Goal: Information Seeking & Learning: Compare options

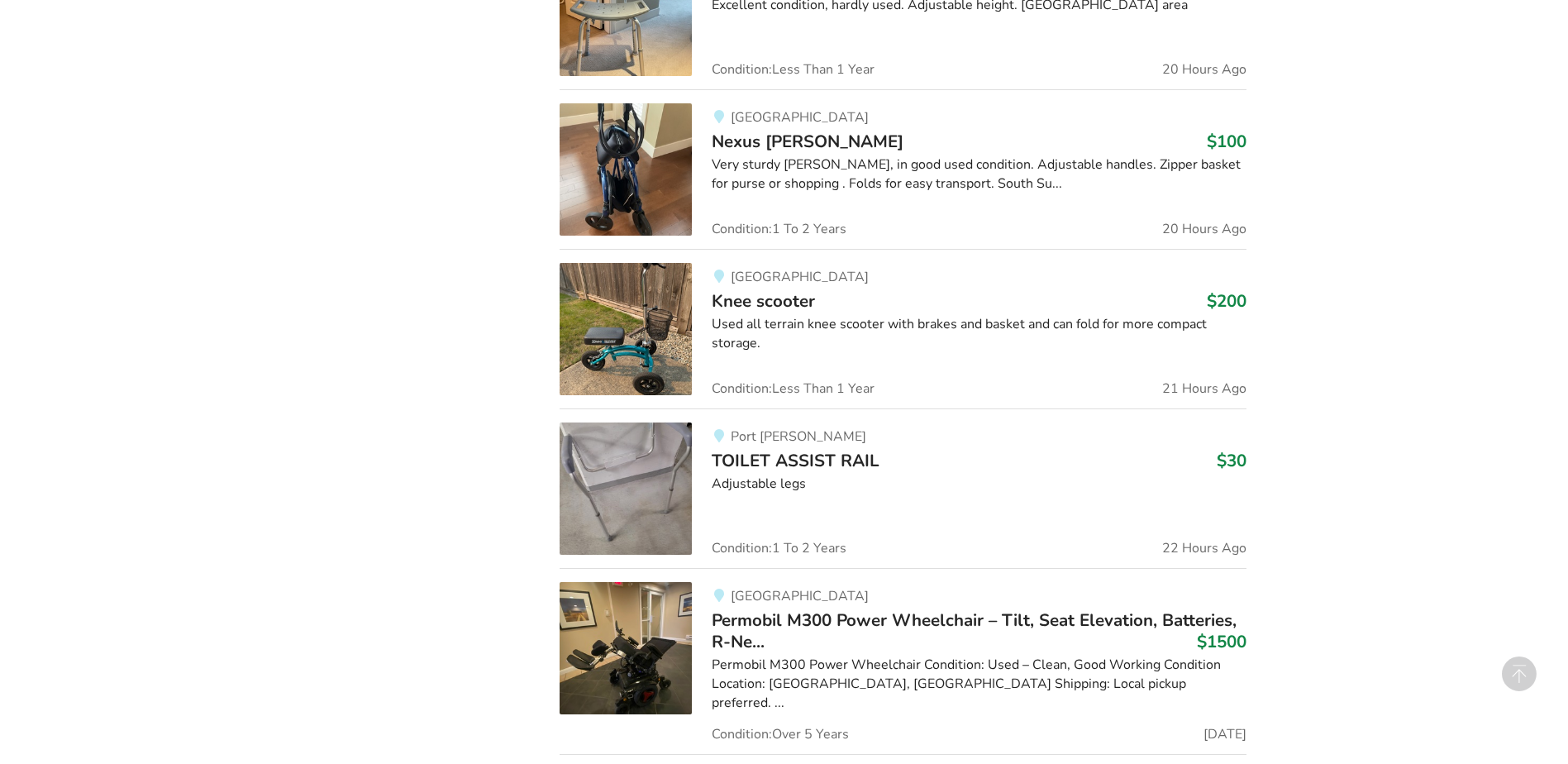
scroll to position [1492, 0]
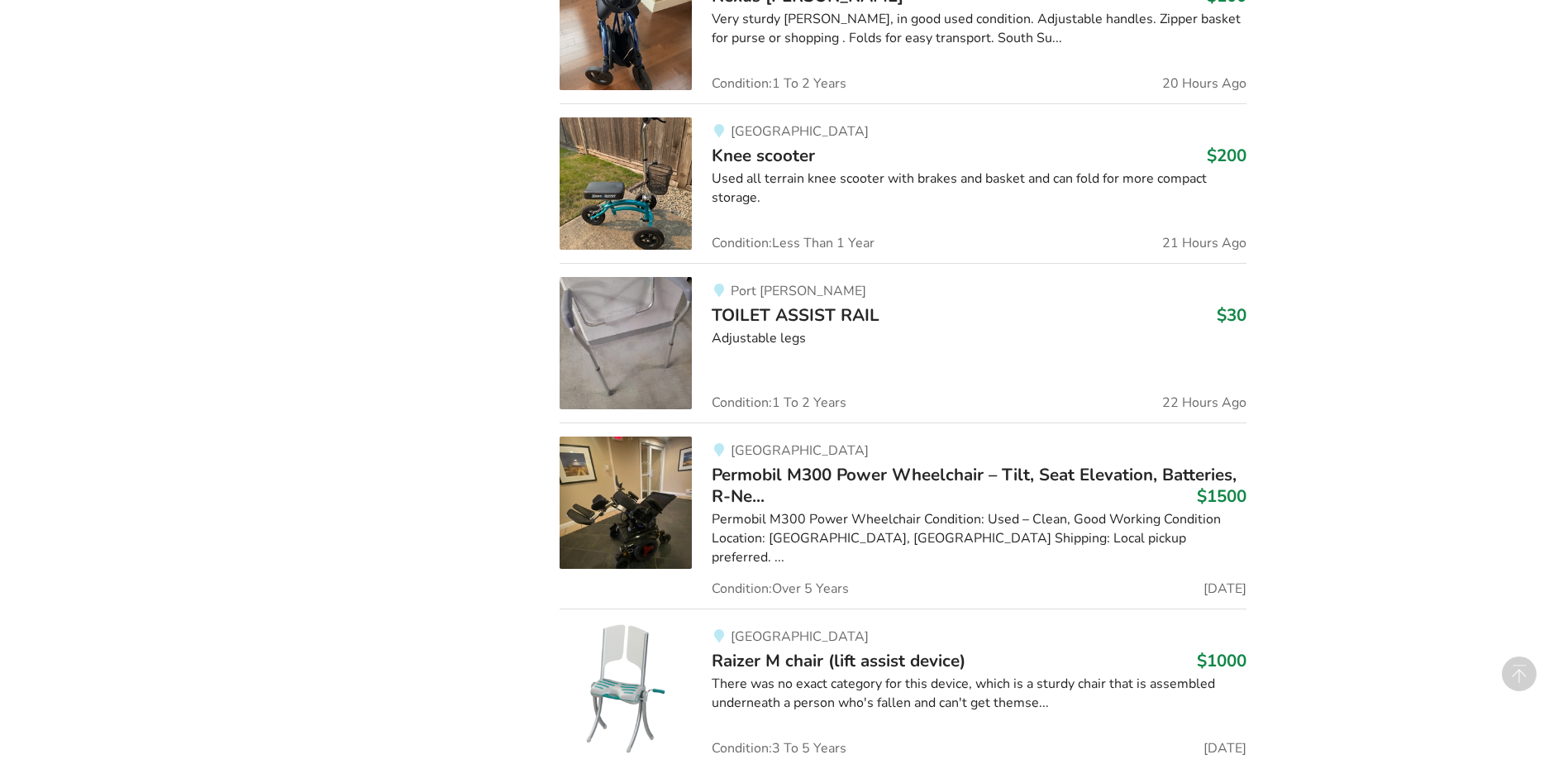
click at [889, 481] on span "Permobil M300 Power Wheelchair – Tilt, Seat Elevation, Batteries, R-Ne..." at bounding box center [974, 485] width 525 height 44
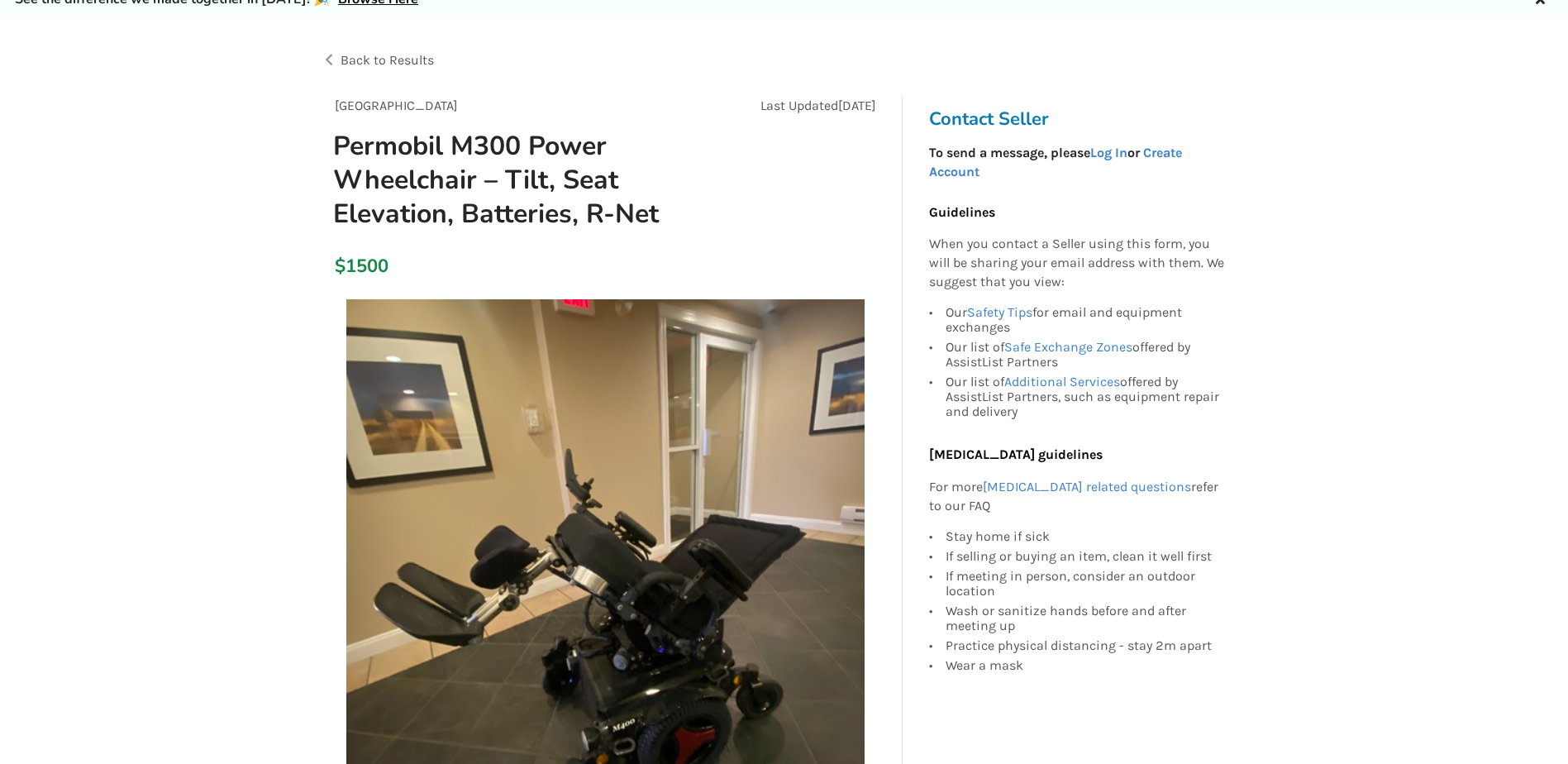
scroll to position [248, 0]
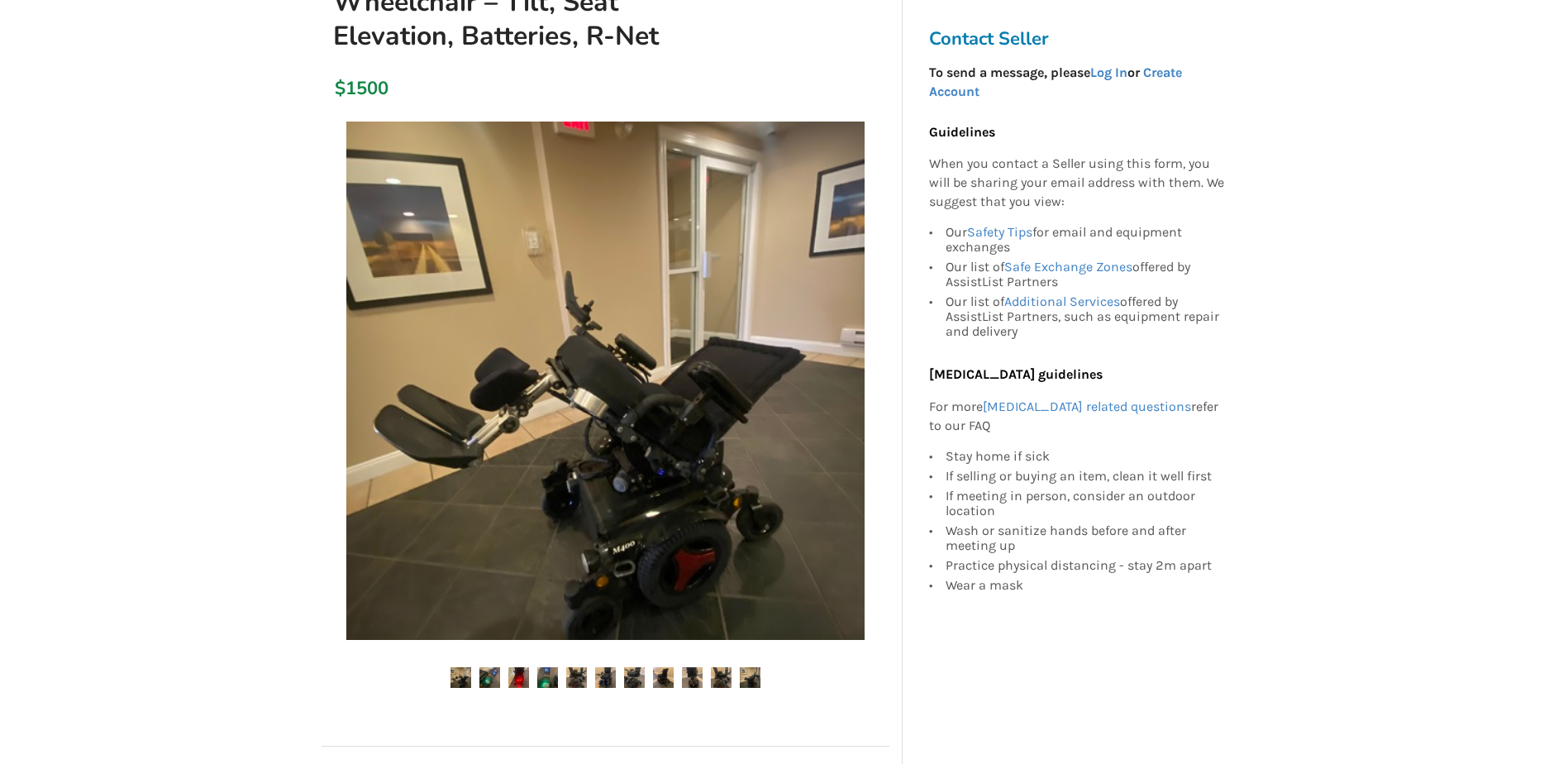
click at [493, 678] on img at bounding box center [490, 678] width 21 height 21
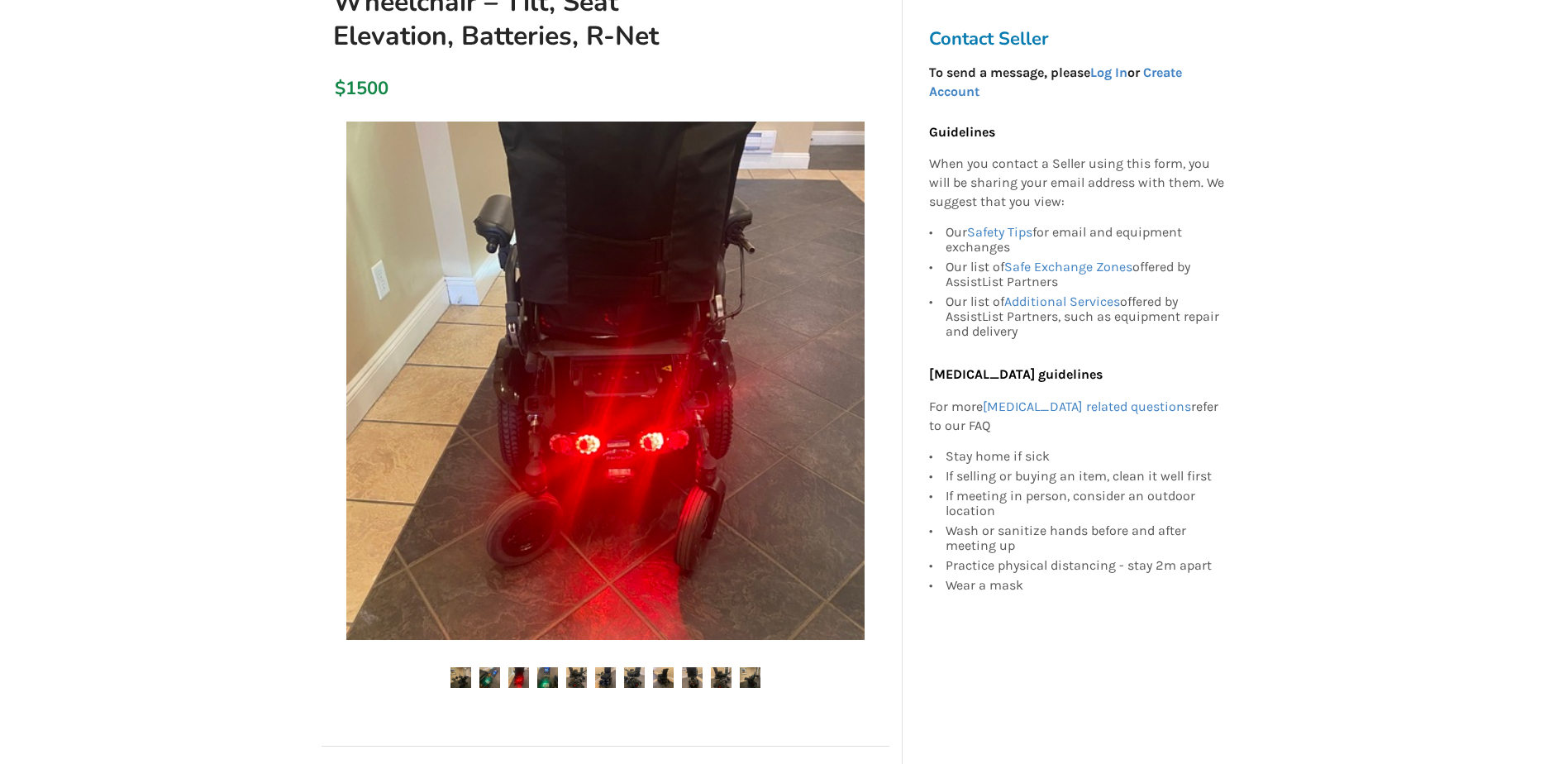
click at [515, 677] on img at bounding box center [519, 678] width 21 height 21
click at [545, 678] on img at bounding box center [548, 678] width 21 height 21
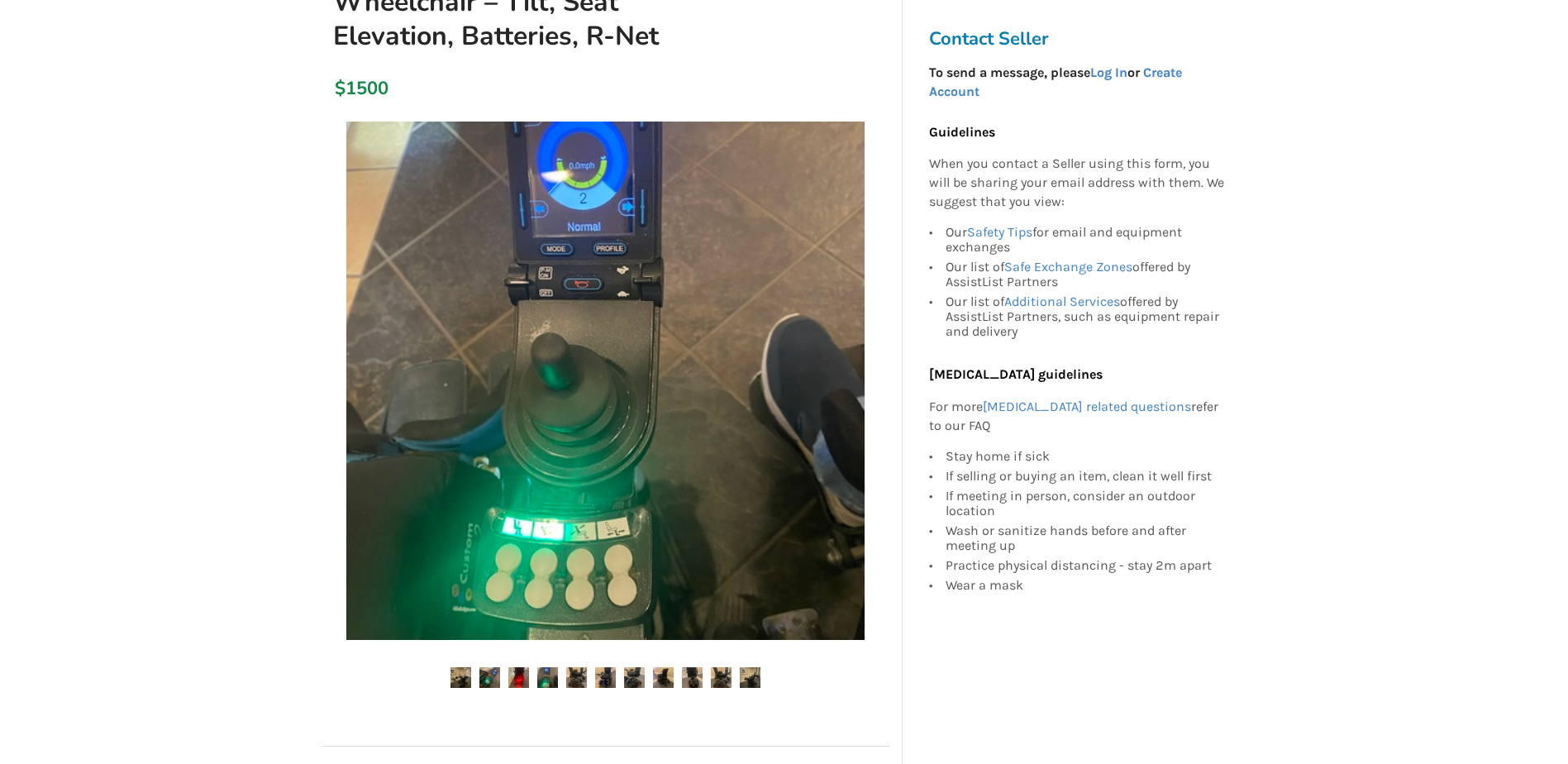
click at [580, 679] on img at bounding box center [576, 678] width 21 height 21
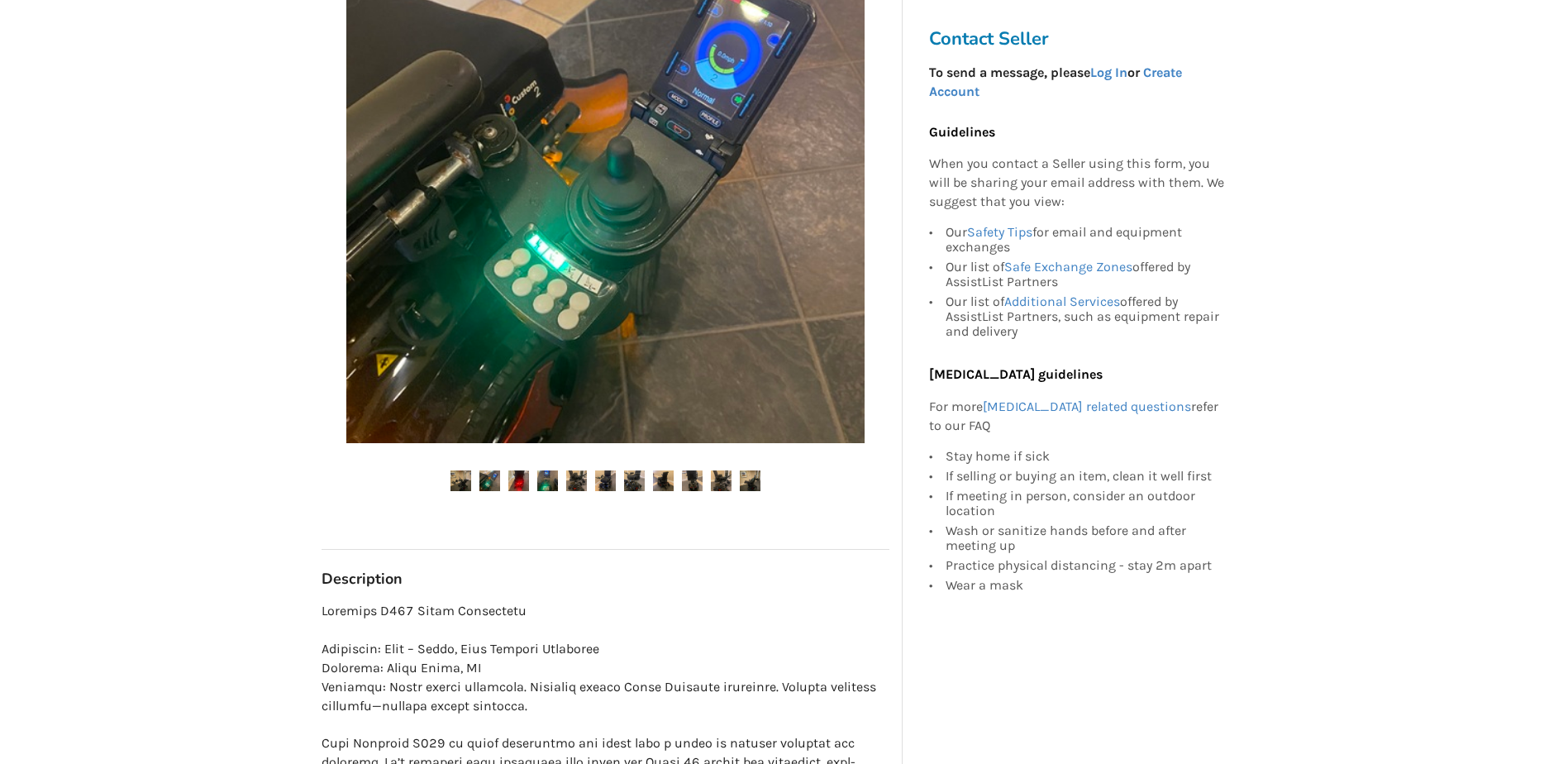
scroll to position [83, 0]
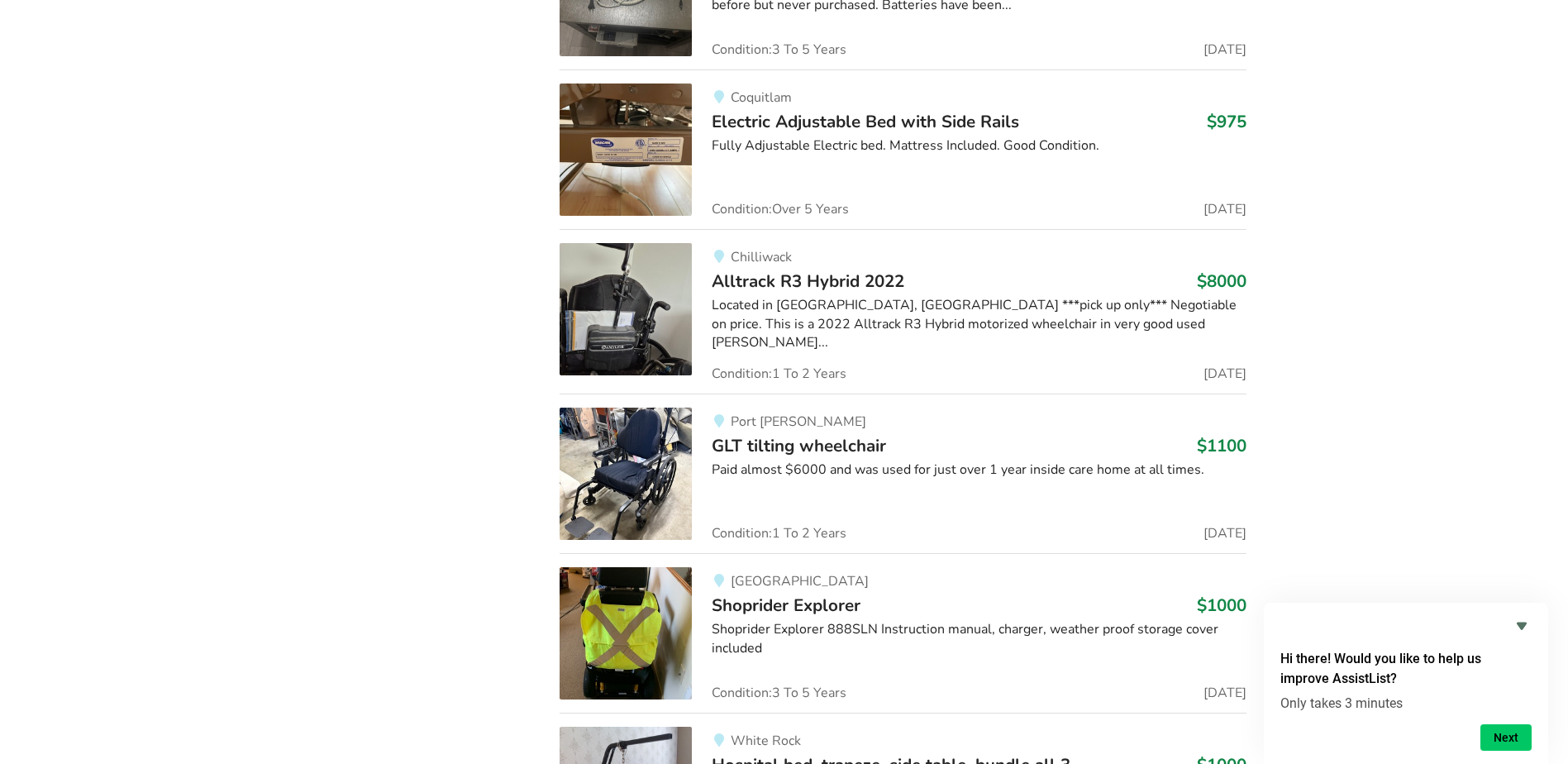
scroll to position [5099, 0]
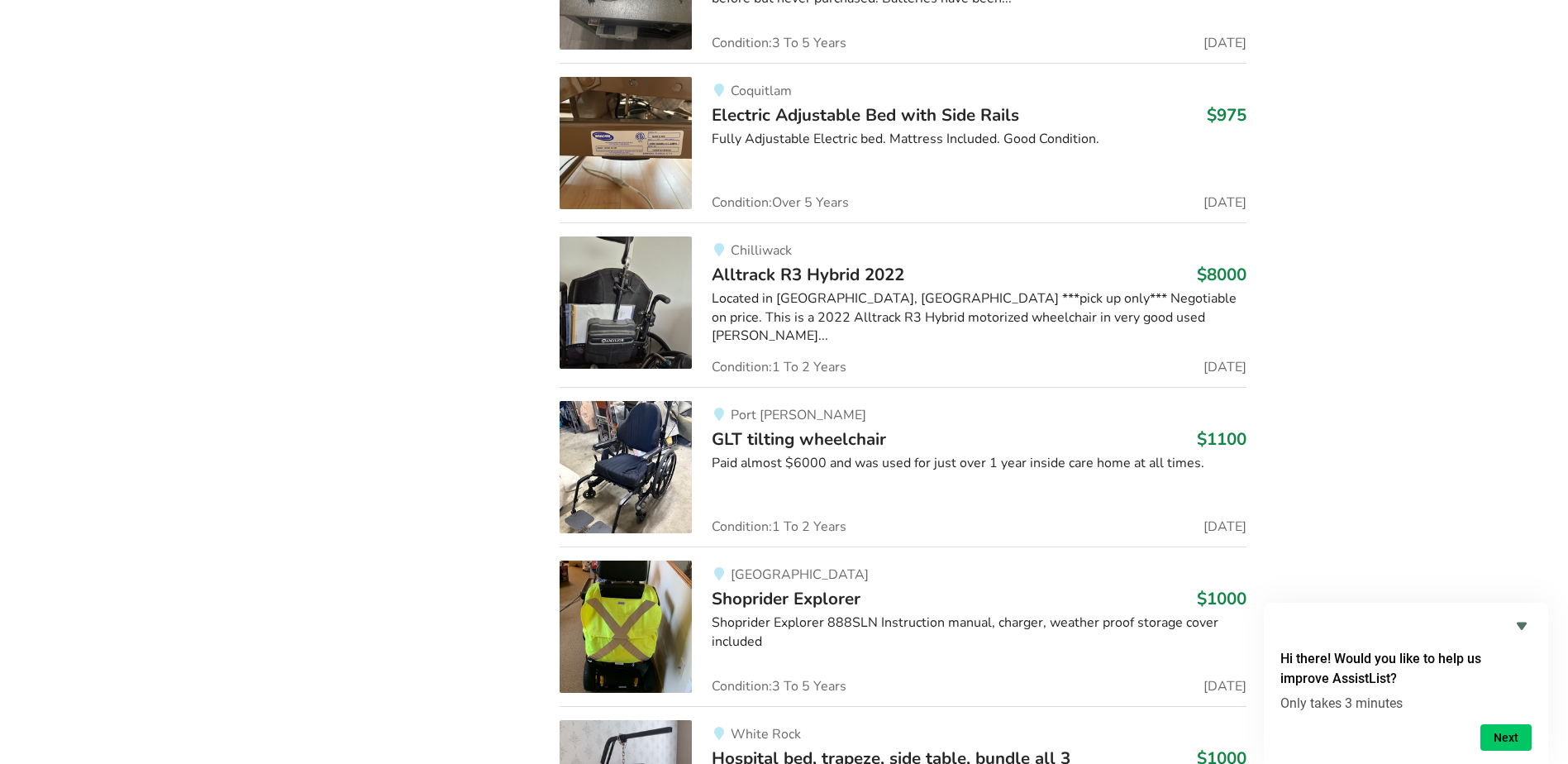
click at [627, 452] on img at bounding box center [625, 467] width 133 height 133
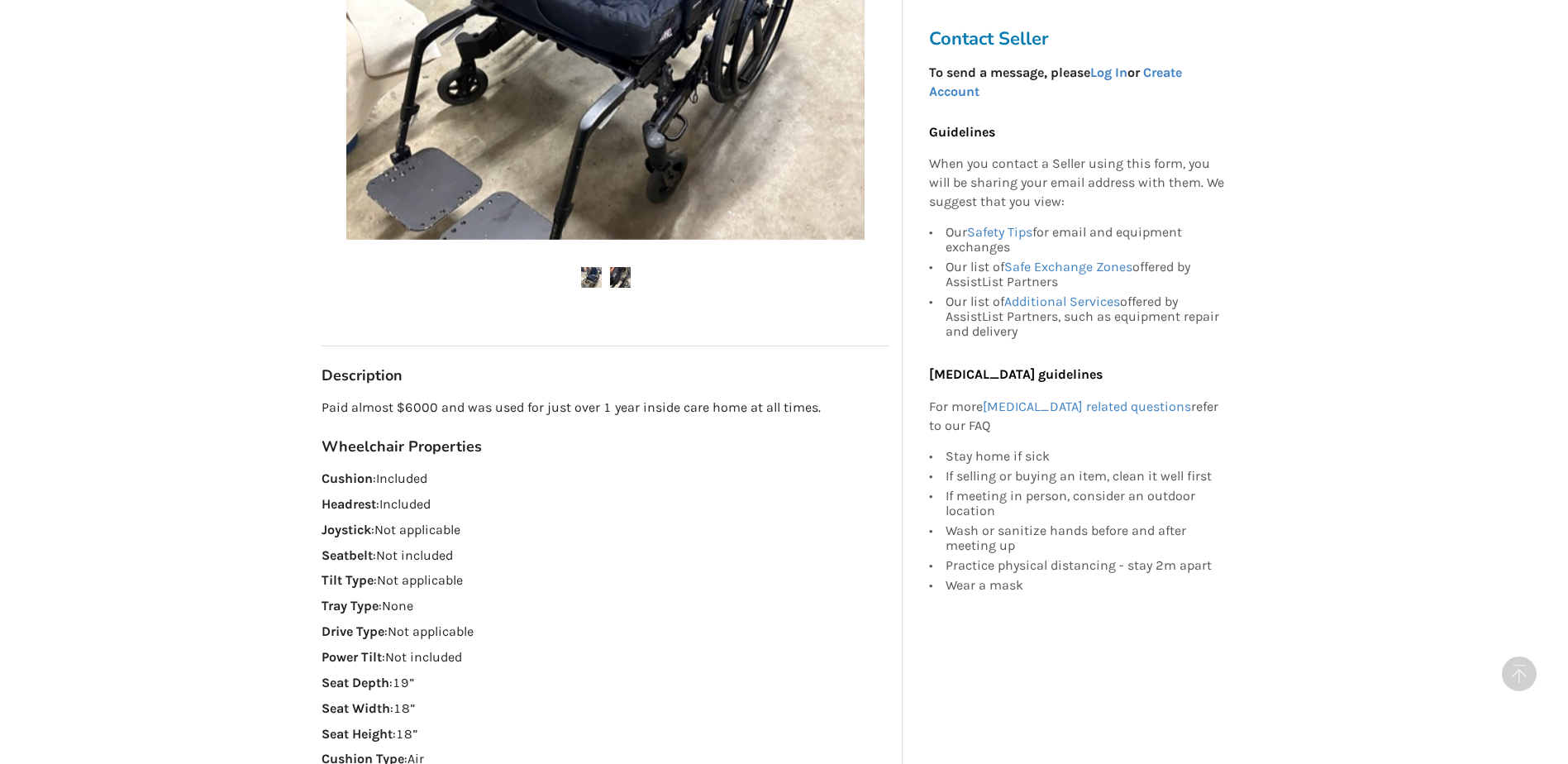
scroll to position [579, 0]
click at [618, 272] on img at bounding box center [621, 280] width 21 height 21
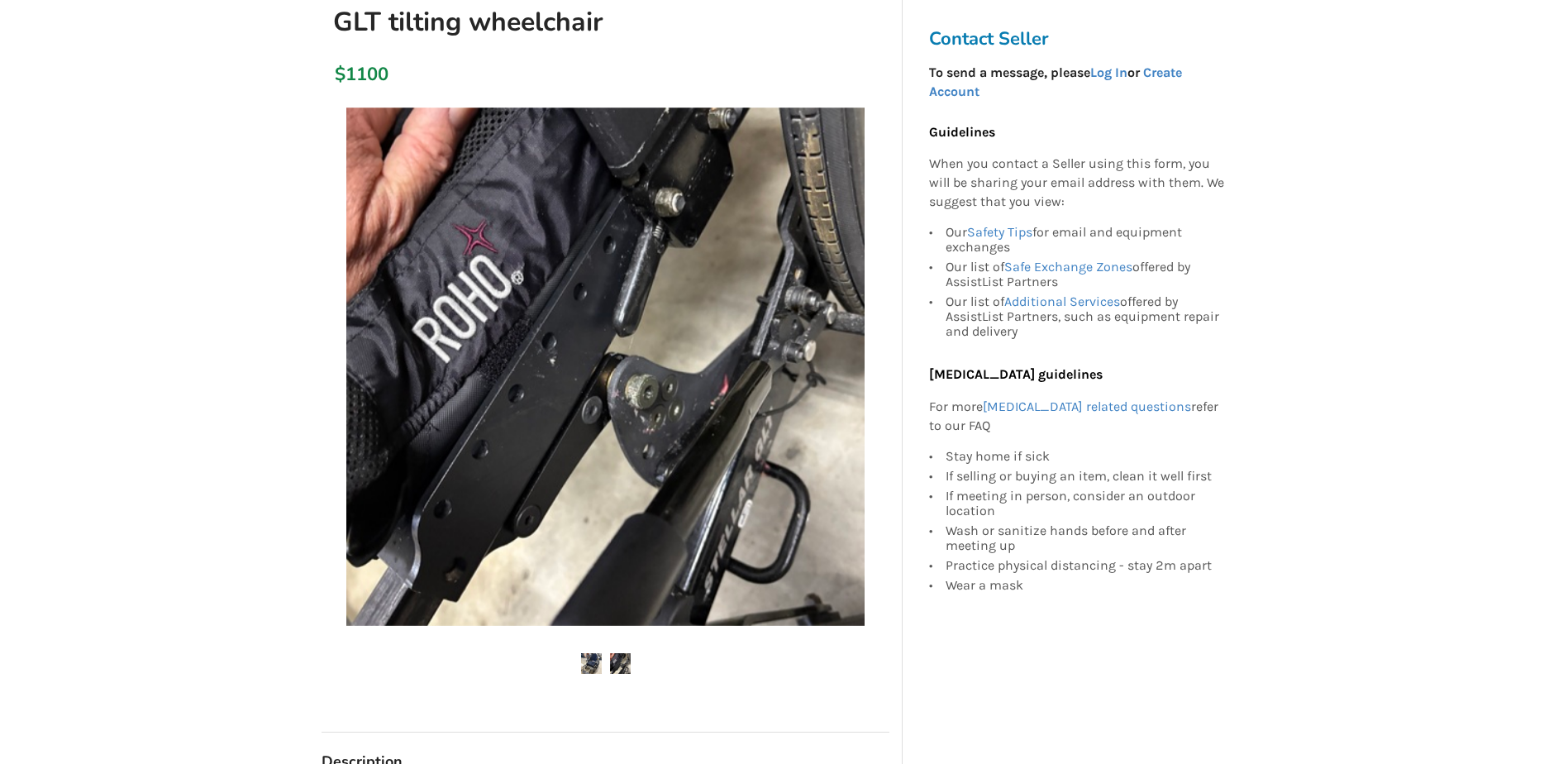
scroll to position [413, 0]
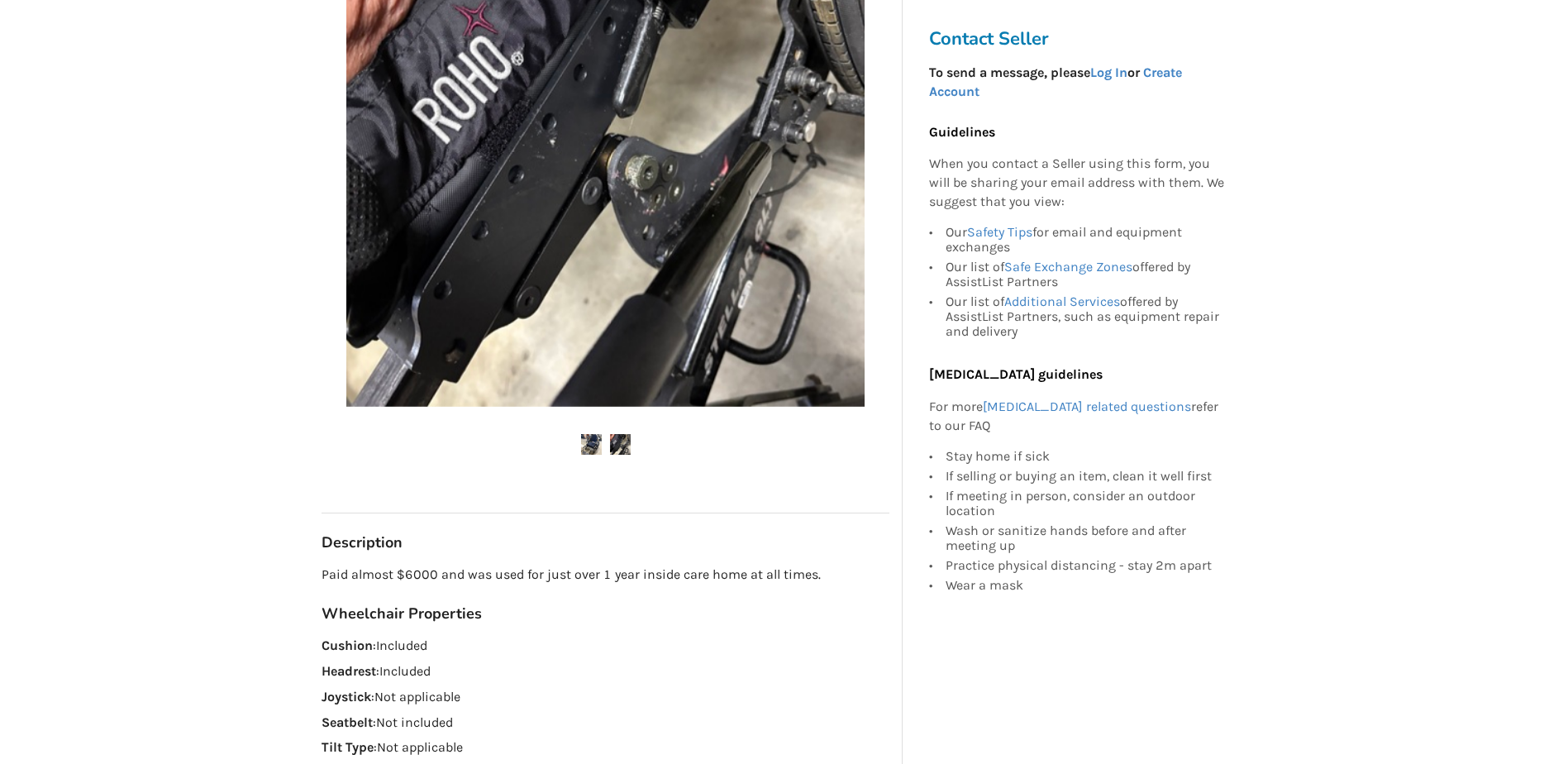
click at [589, 442] on img at bounding box center [592, 445] width 21 height 21
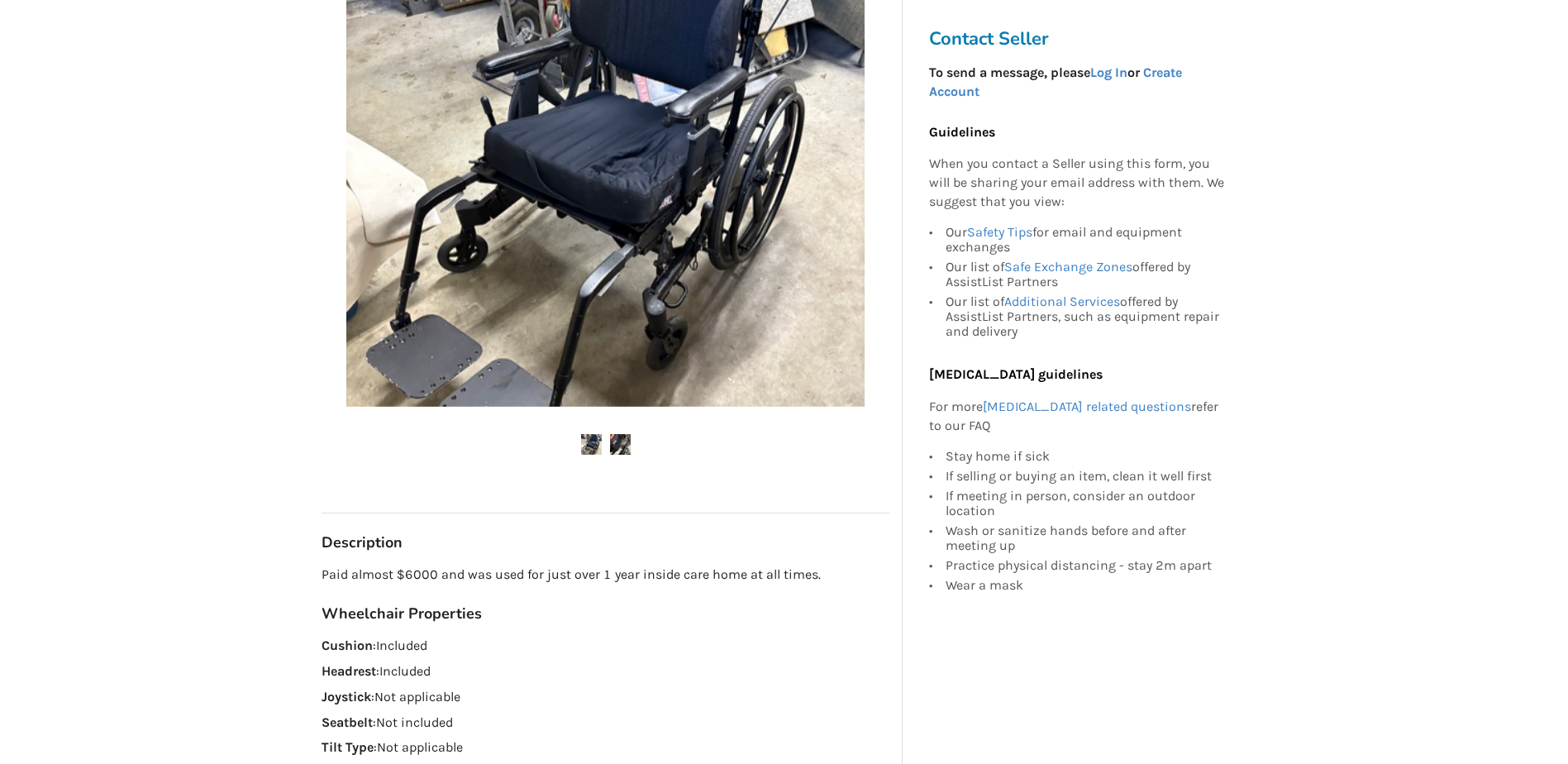
drag, startPoint x: 713, startPoint y: 282, endPoint x: 718, endPoint y: 448, distance: 166.1
click at [718, 407] on div at bounding box center [605, 143] width 568 height 527
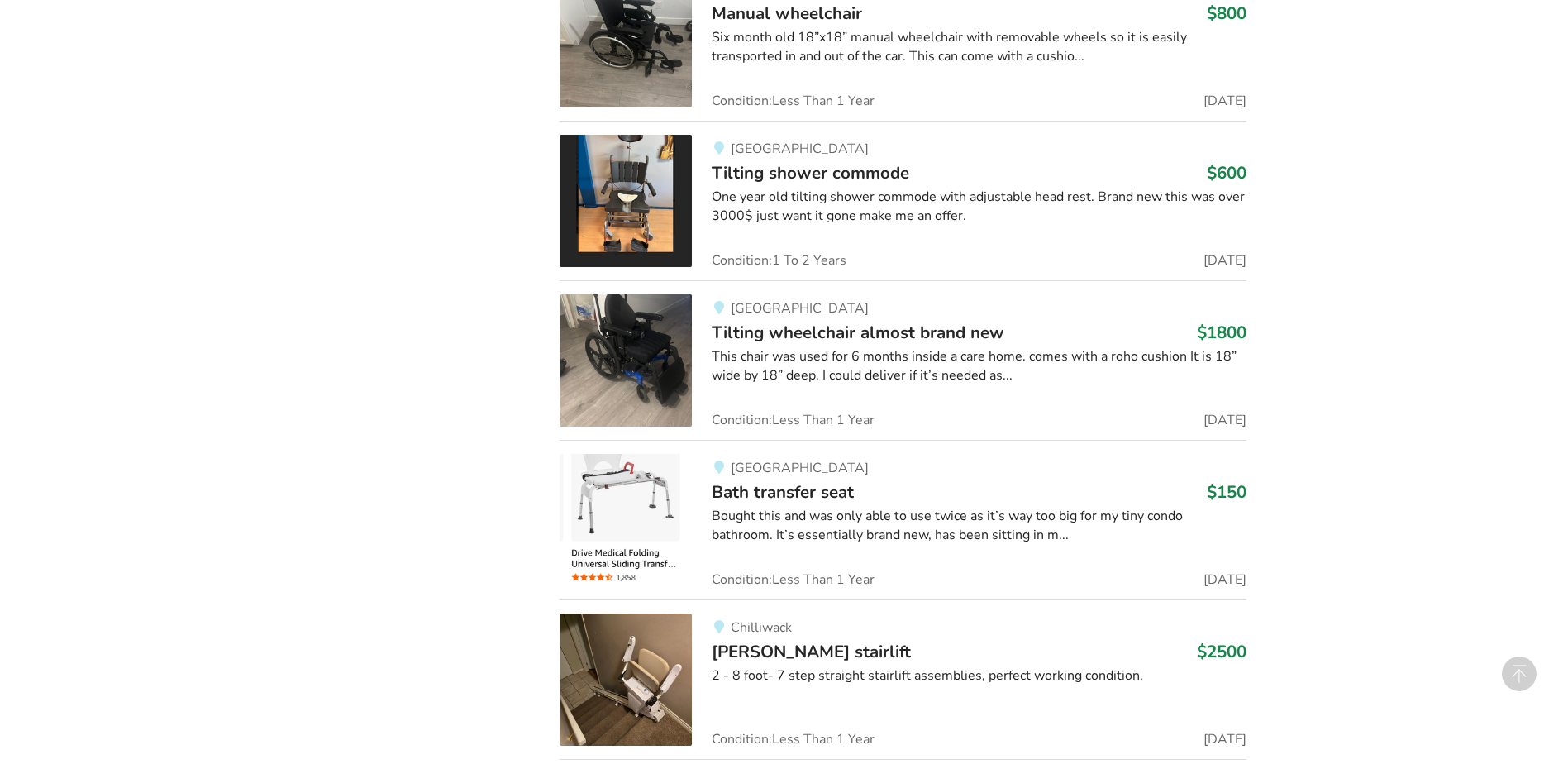
scroll to position [6009, 0]
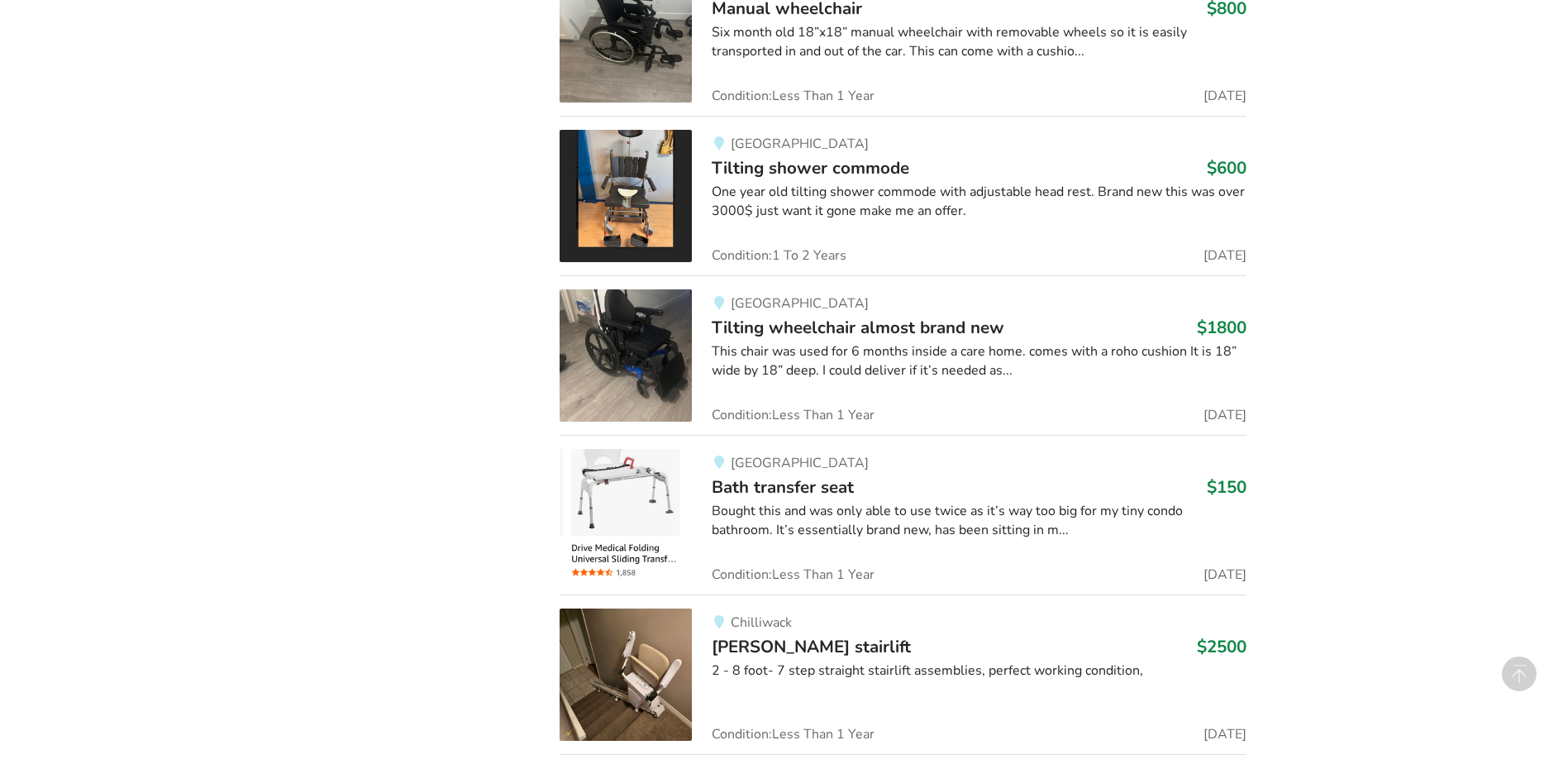
click at [787, 342] on div "This chair was used for 6 months inside a care home. comes with a roho cushion …" at bounding box center [979, 361] width 535 height 38
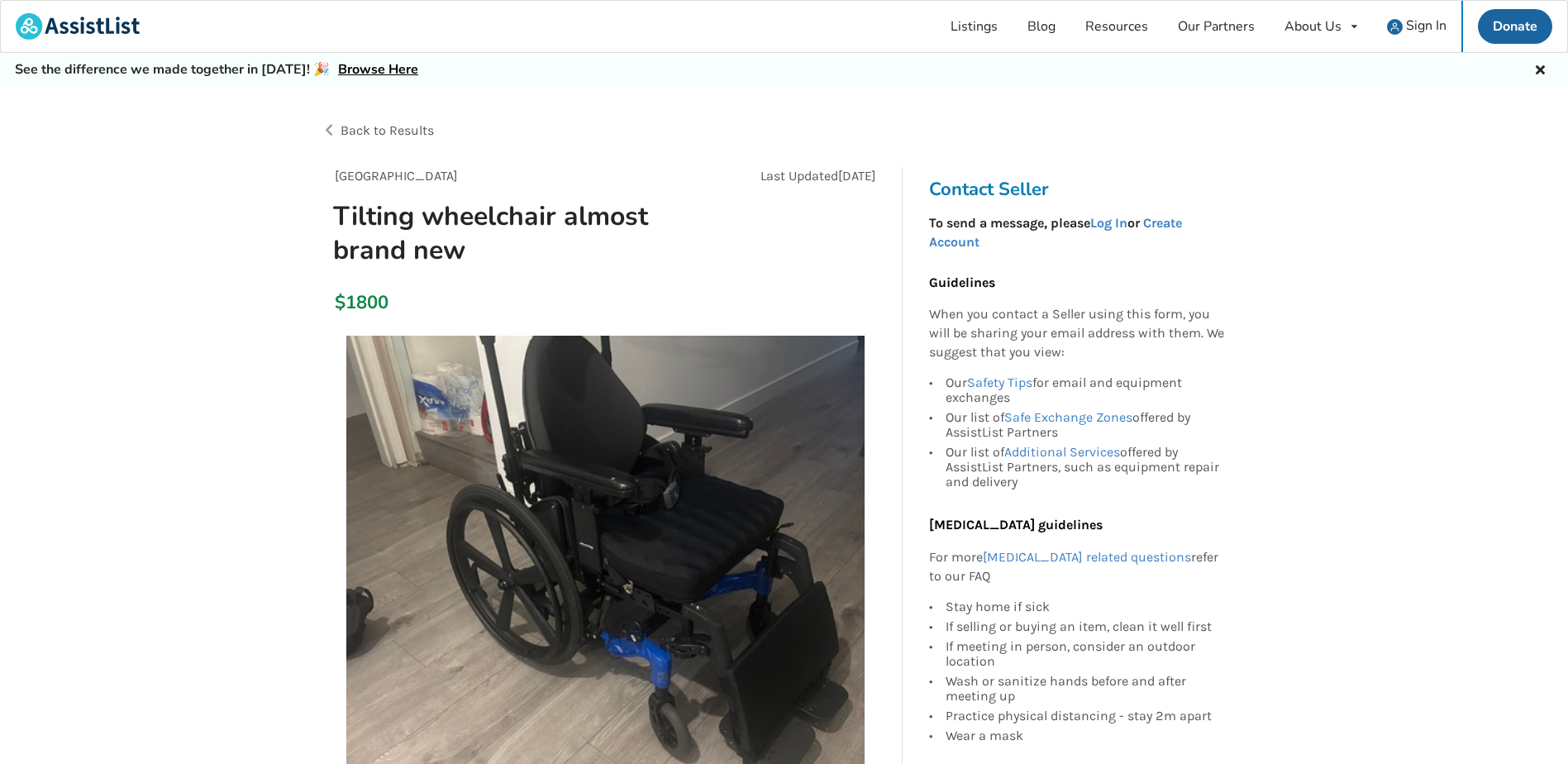
scroll to position [248, 0]
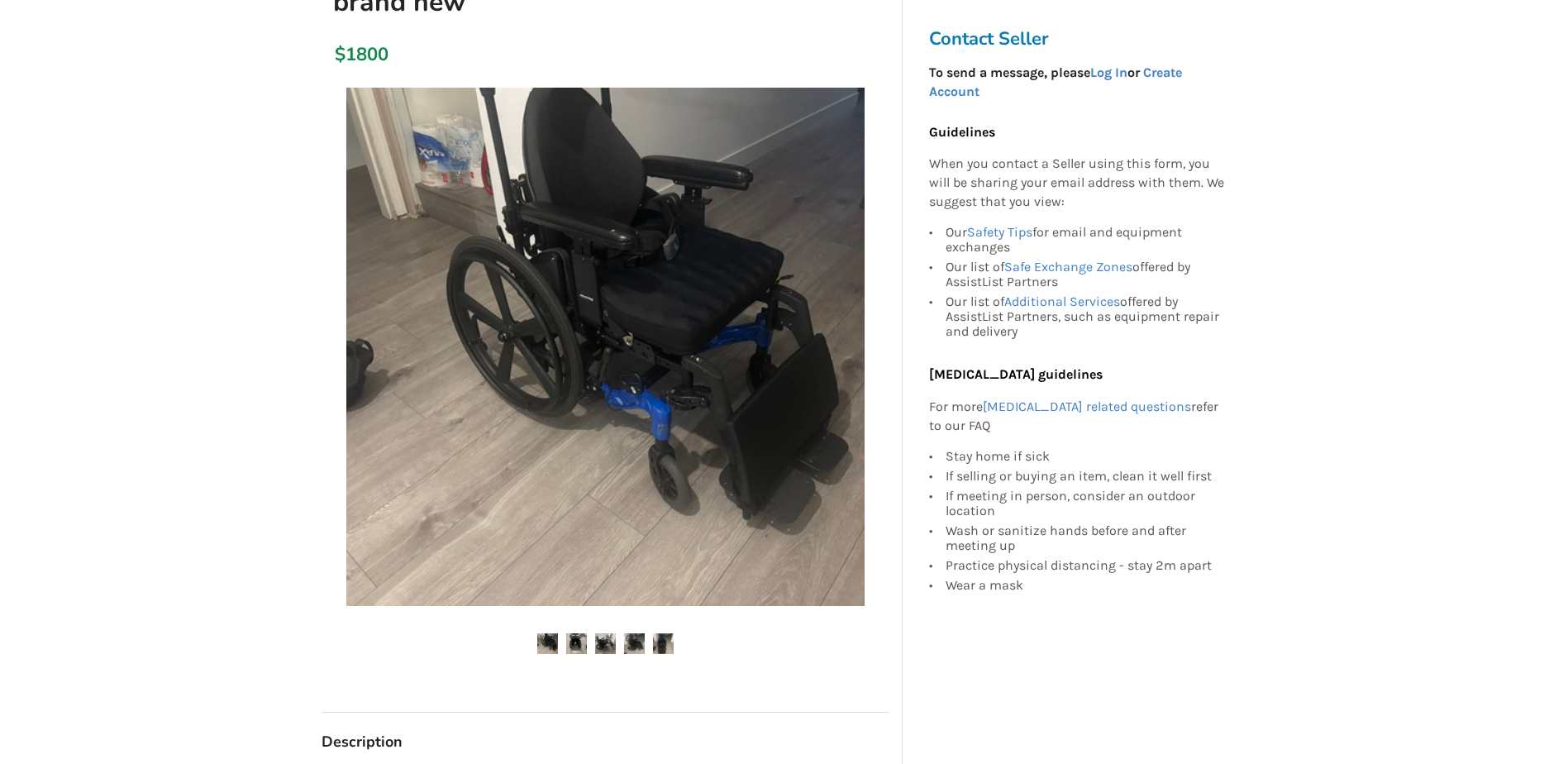
click at [572, 643] on img at bounding box center [576, 644] width 21 height 21
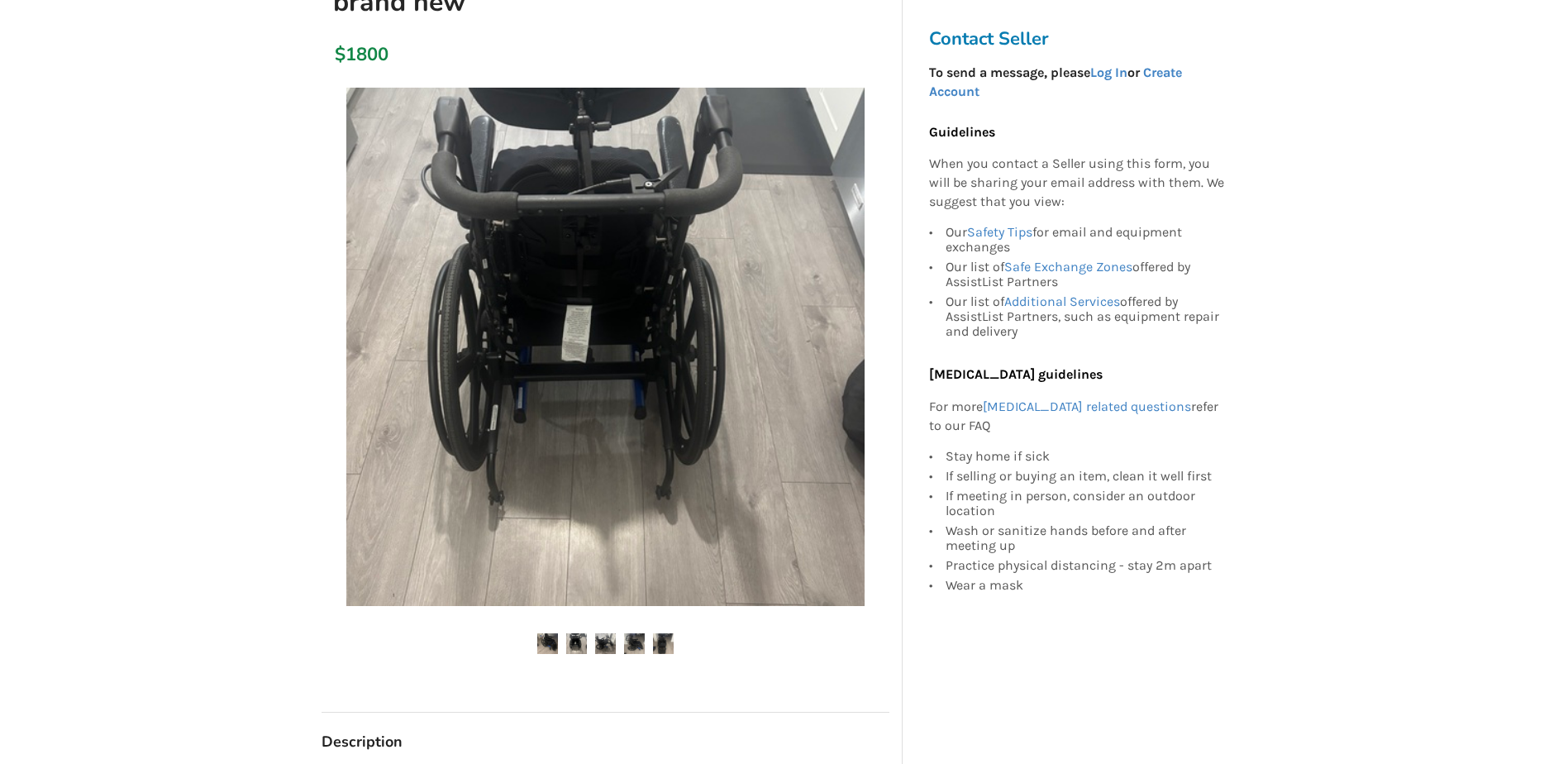
click at [606, 642] on img at bounding box center [605, 644] width 21 height 21
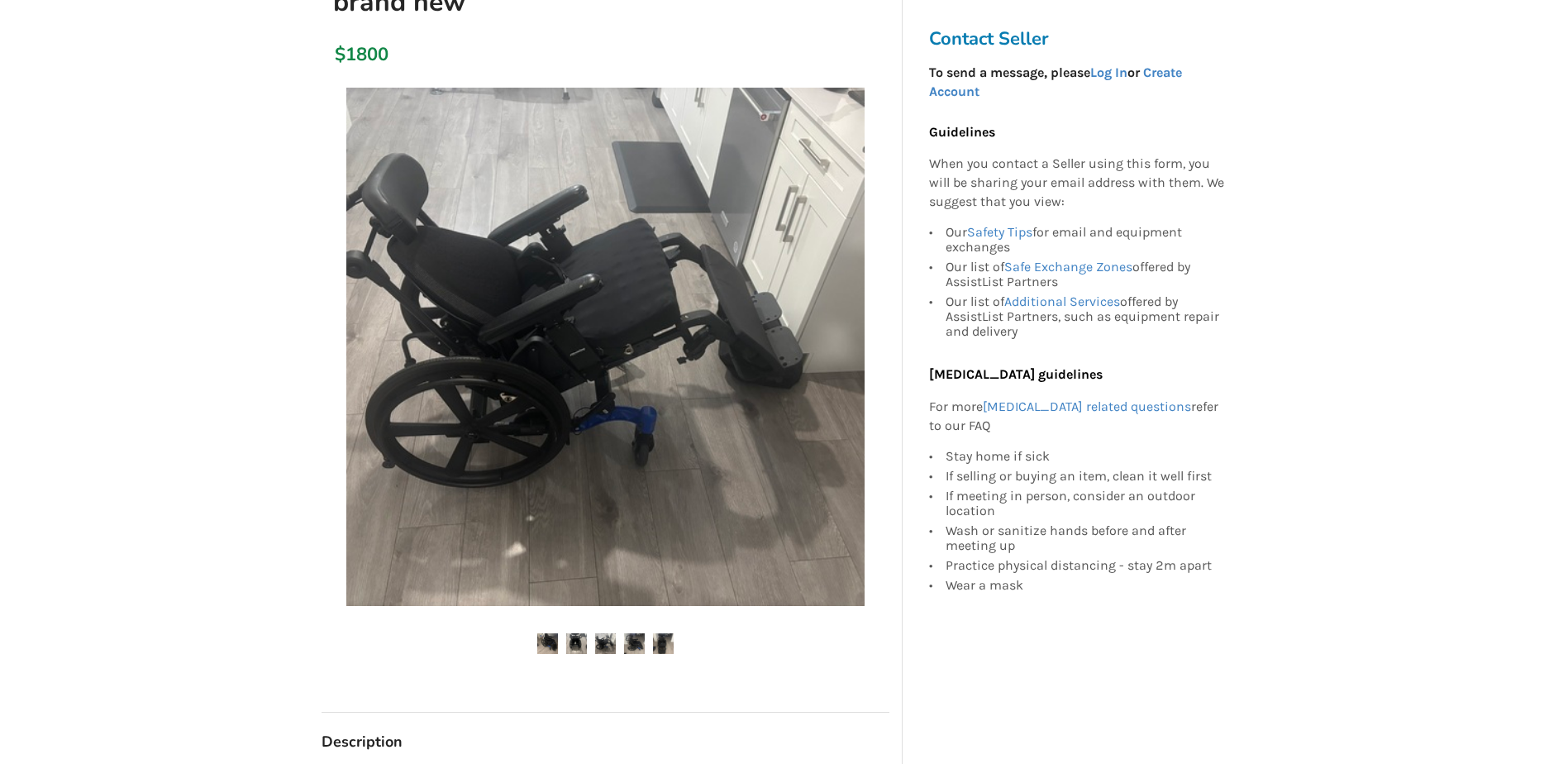
click at [639, 646] on img at bounding box center [635, 644] width 21 height 21
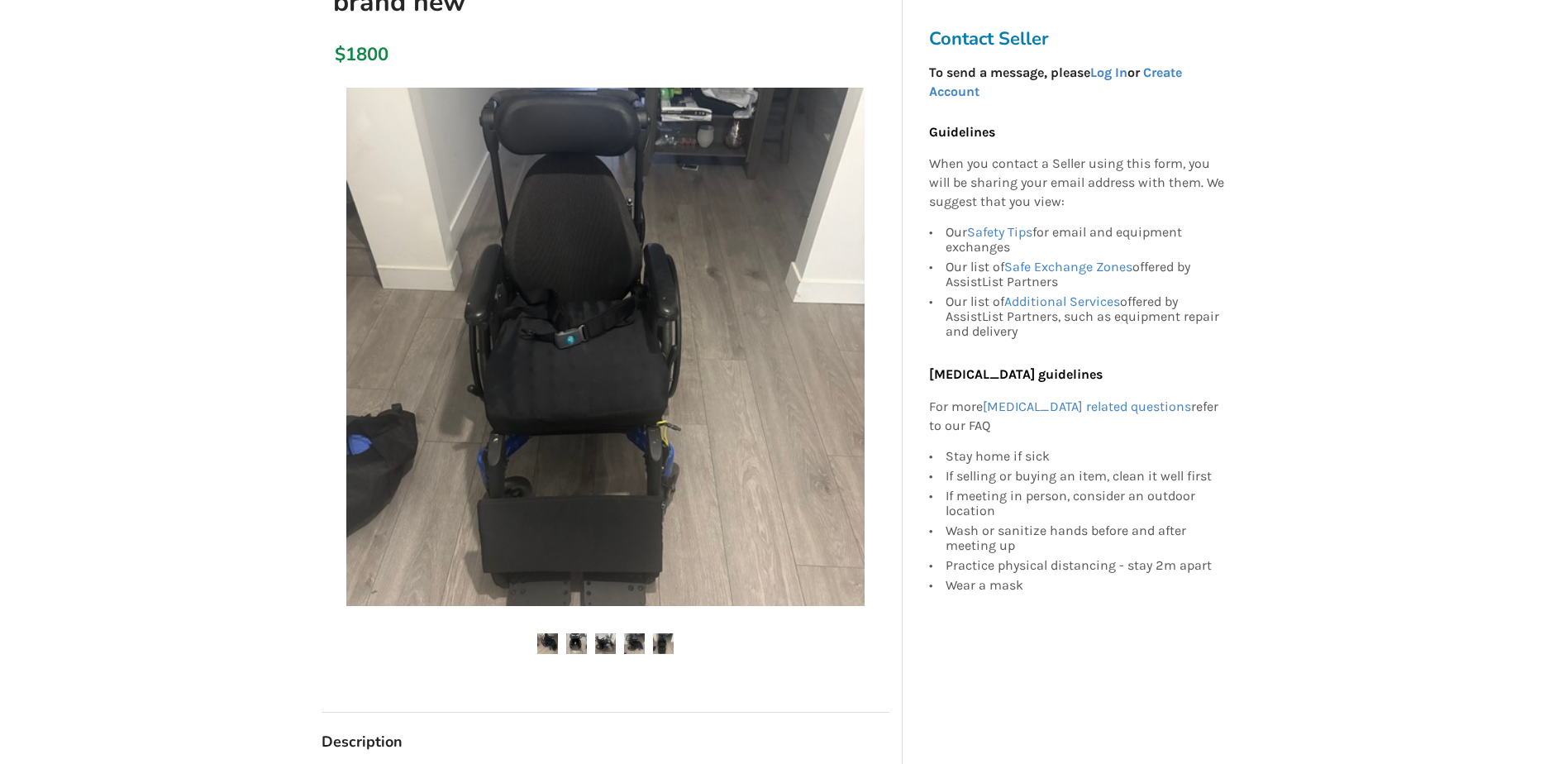
click at [668, 646] on img at bounding box center [664, 644] width 21 height 21
click at [548, 640] on img at bounding box center [548, 644] width 21 height 21
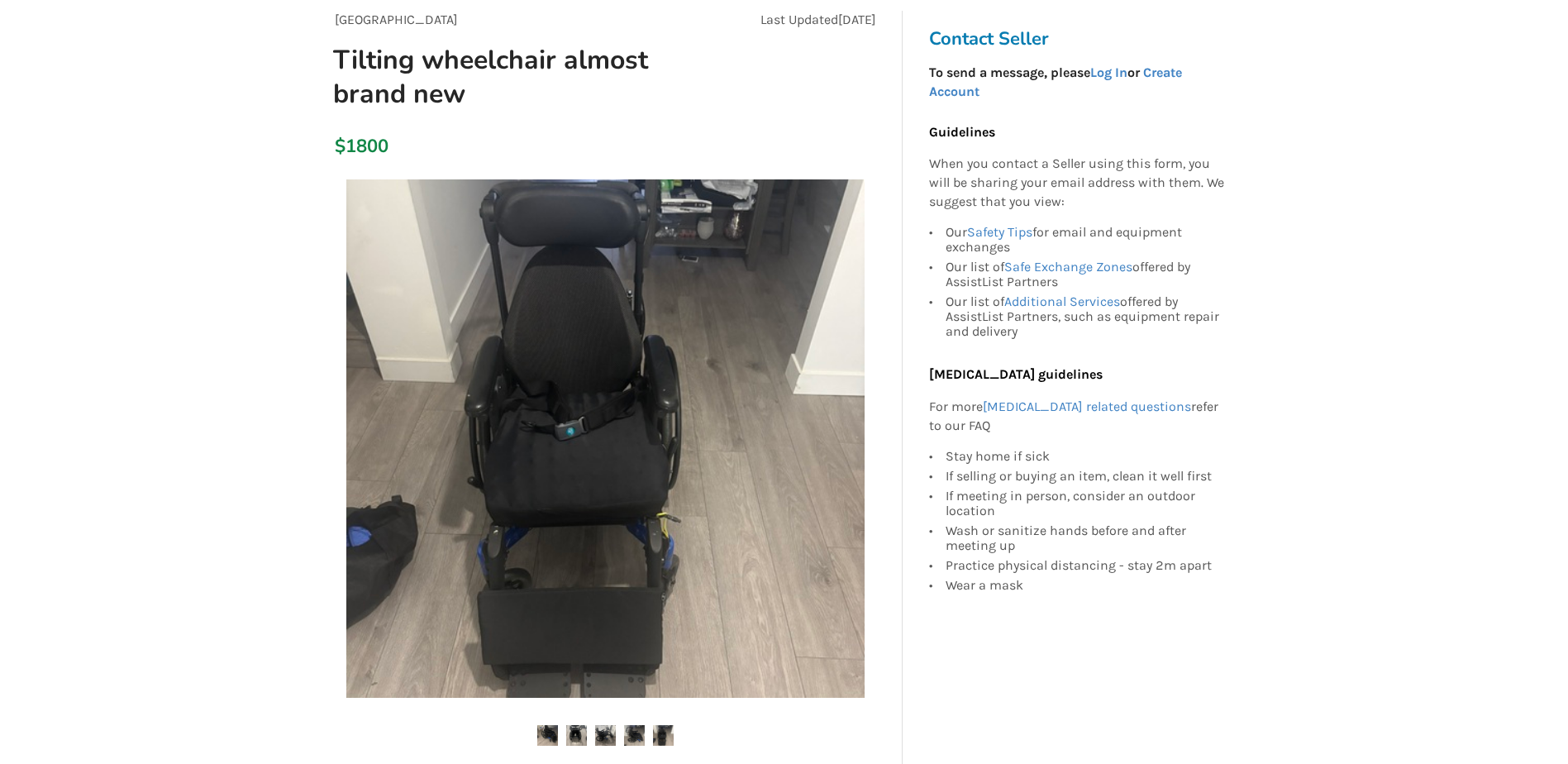
scroll to position [0, 0]
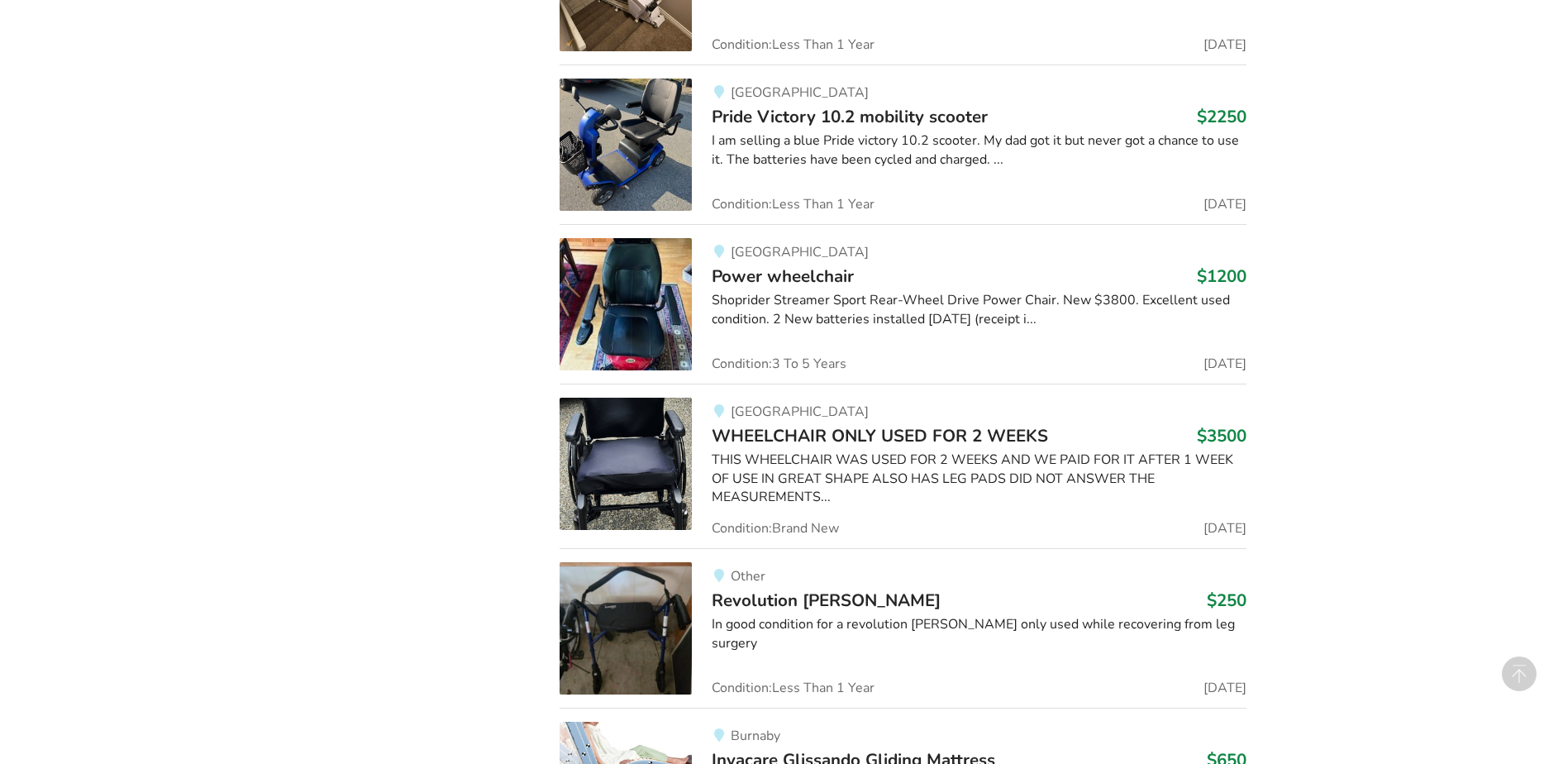
scroll to position [6733, 0]
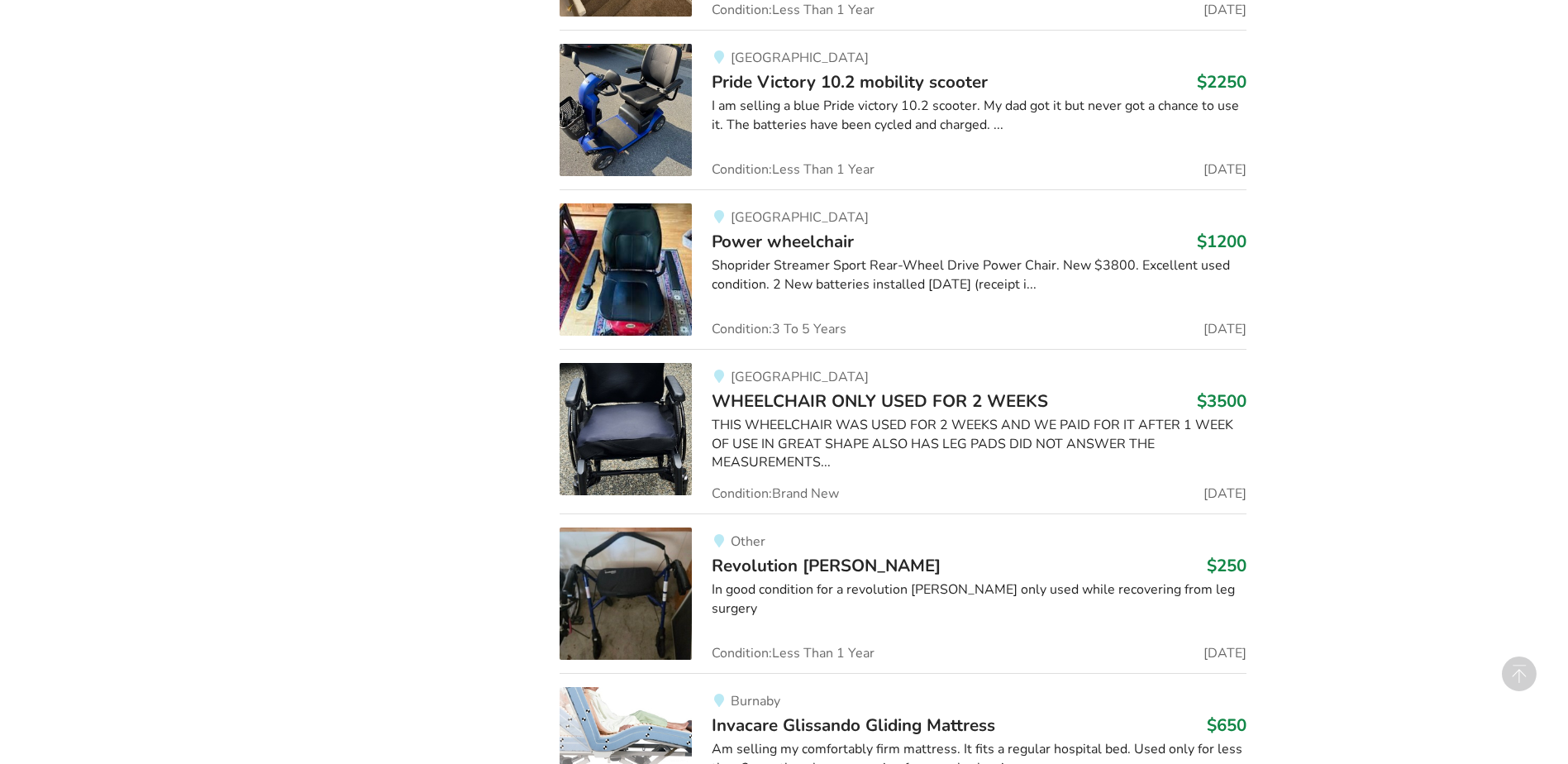
click at [625, 390] on img at bounding box center [625, 430] width 133 height 133
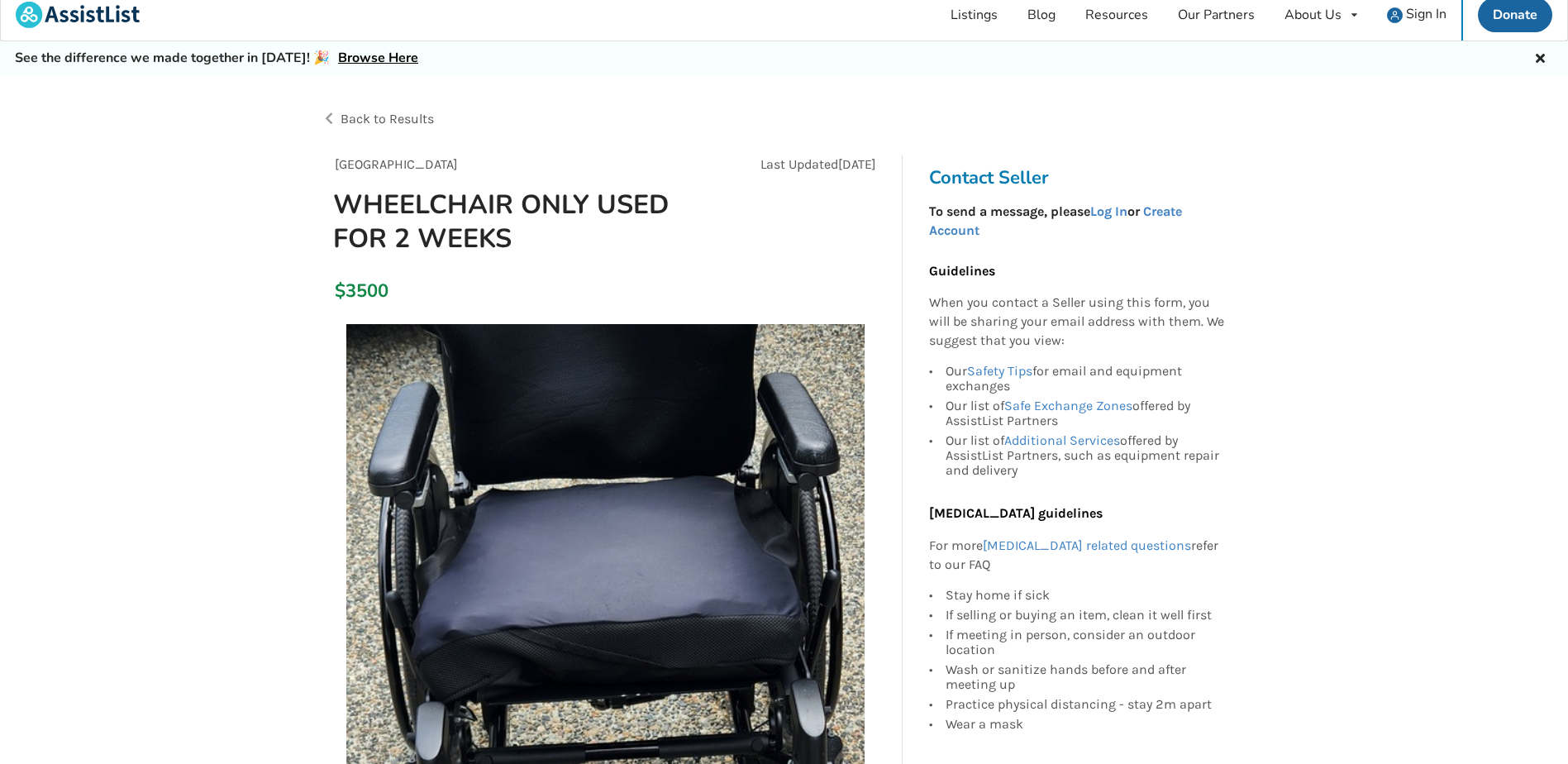
scroll to position [248, 0]
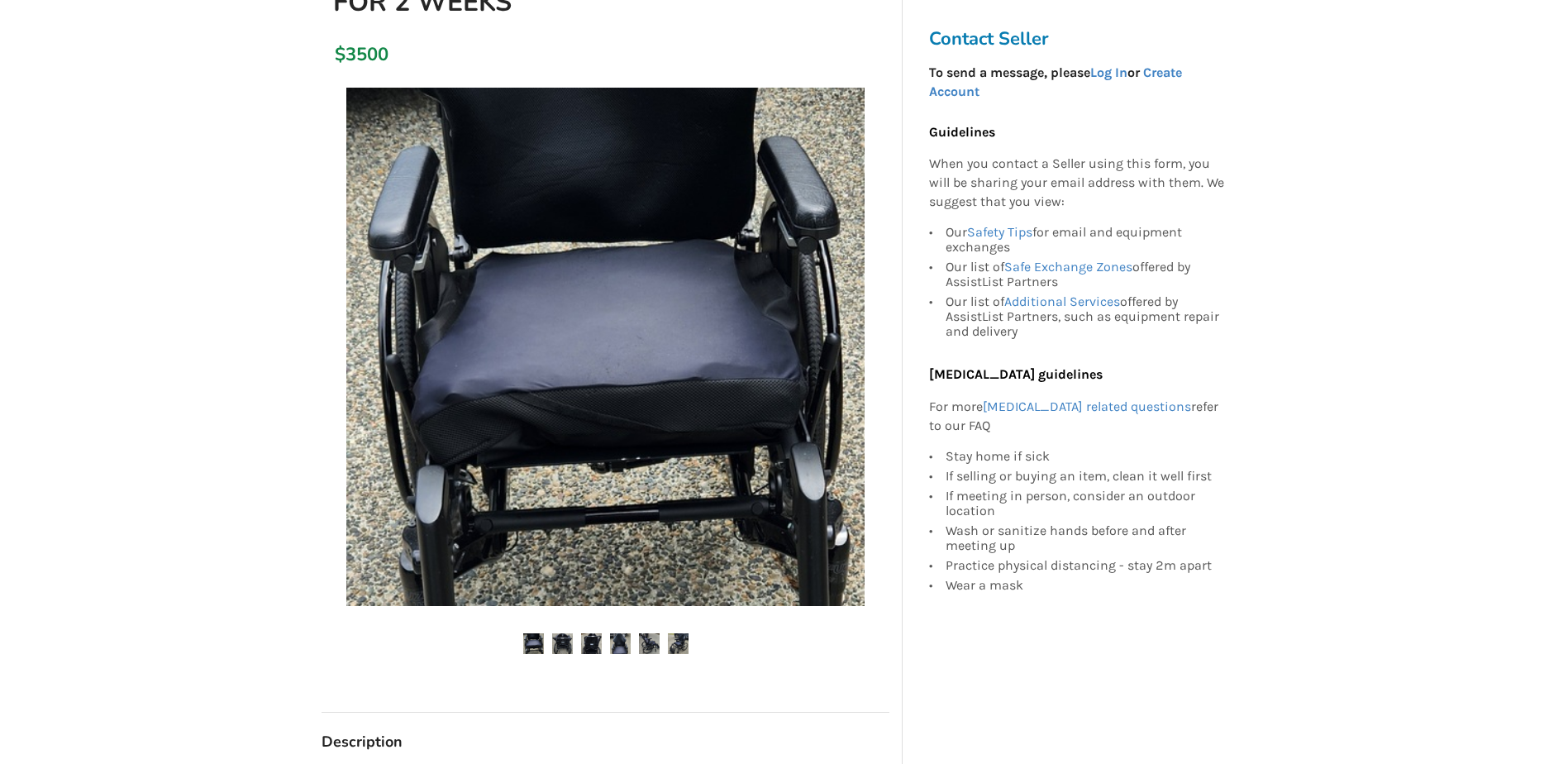
click at [561, 647] on img at bounding box center [563, 644] width 21 height 21
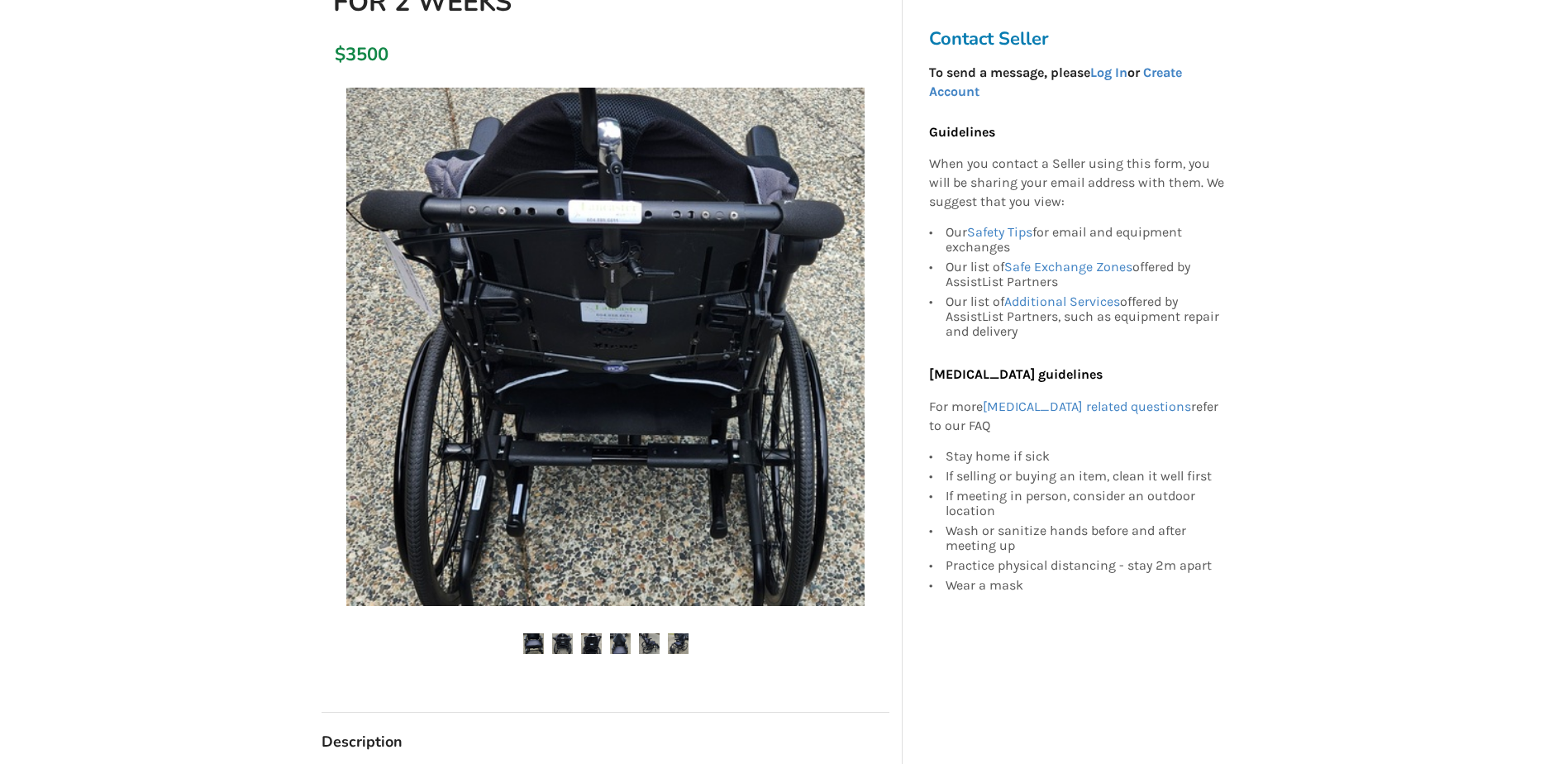
click at [589, 648] on img at bounding box center [592, 644] width 21 height 21
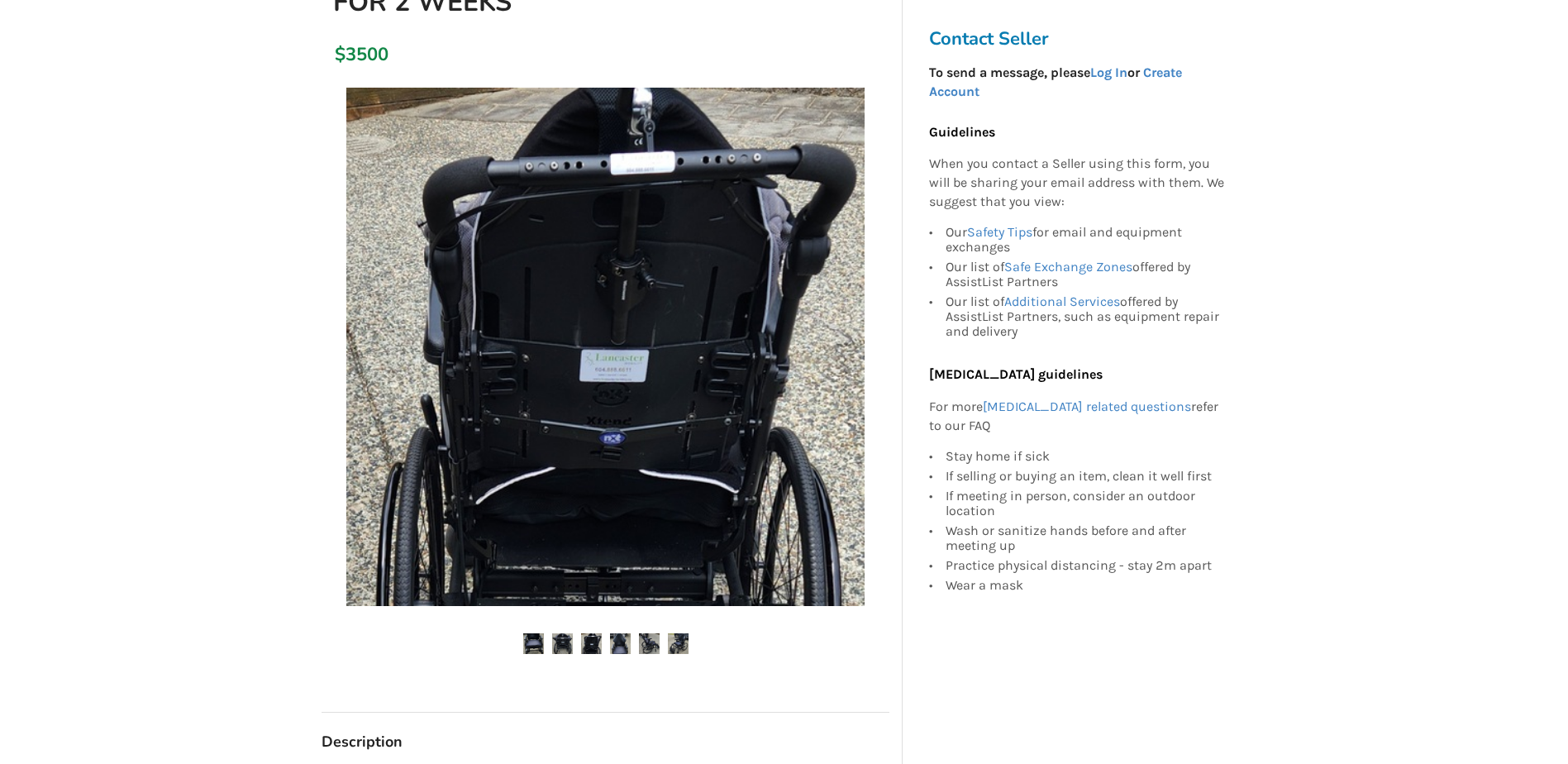
click at [618, 647] on img at bounding box center [621, 644] width 21 height 21
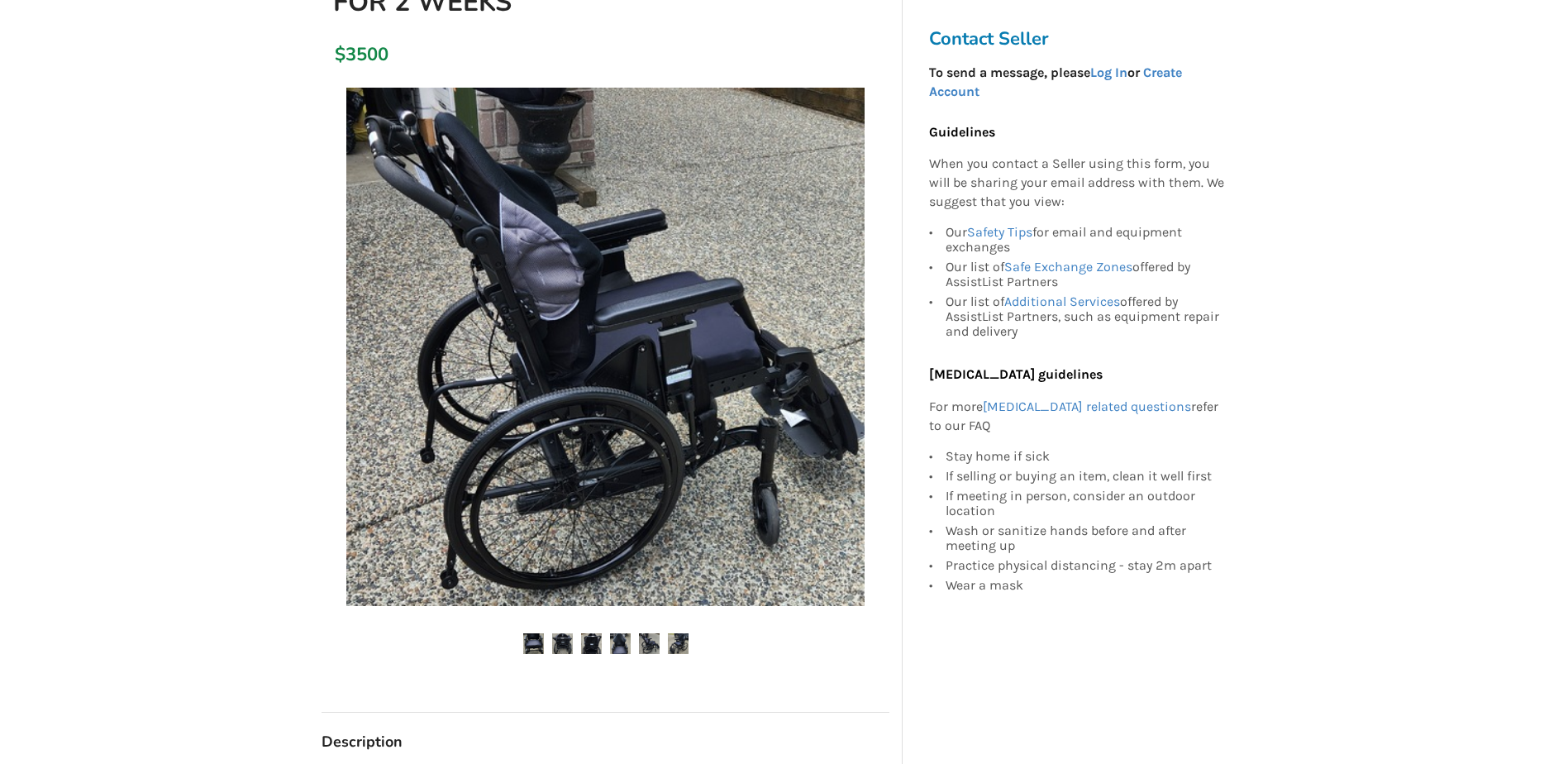
click at [645, 647] on img at bounding box center [649, 644] width 21 height 21
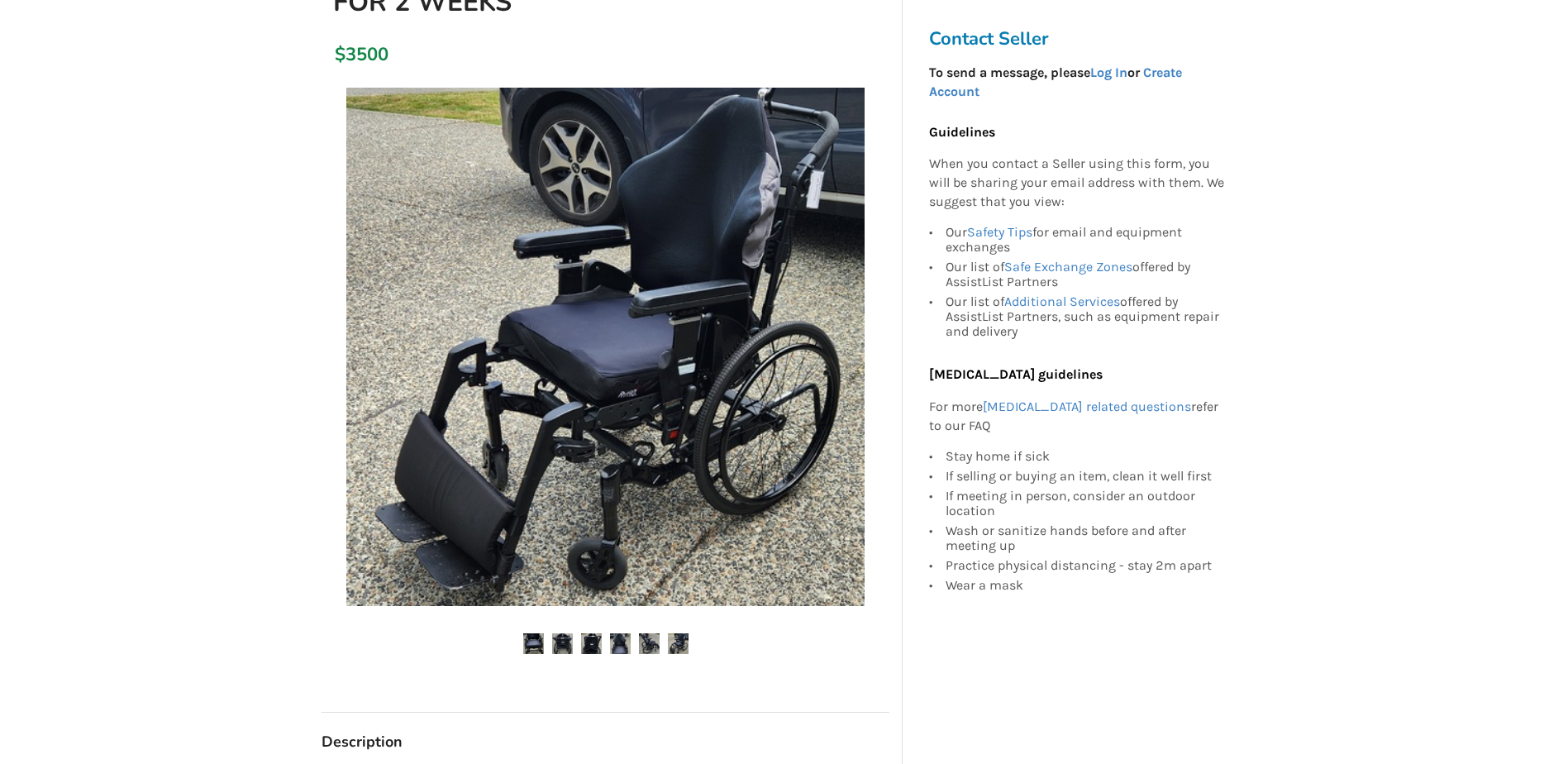
click at [677, 648] on img at bounding box center [678, 644] width 21 height 21
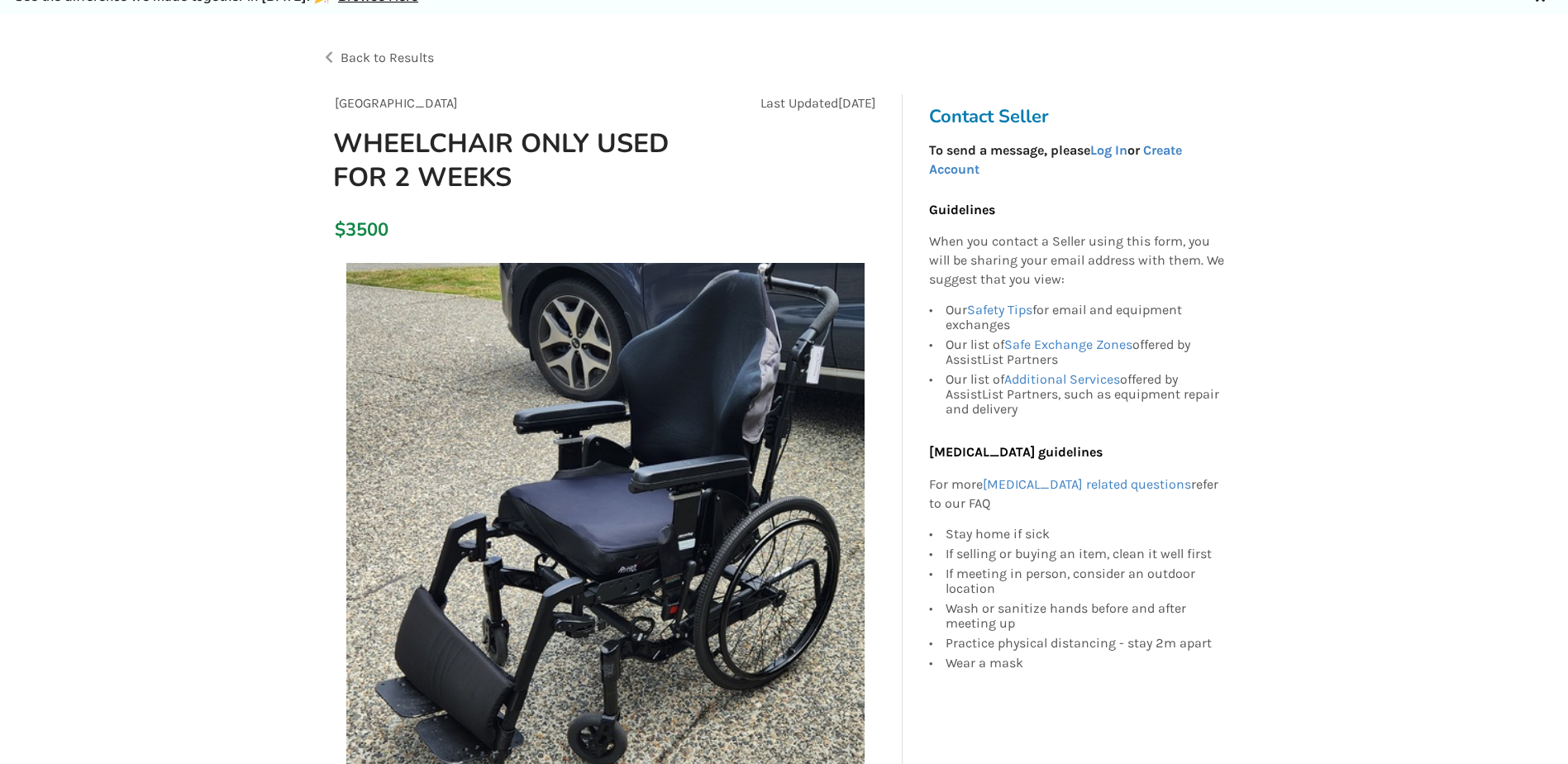
scroll to position [0, 0]
